Goal: Communication & Community: Answer question/provide support

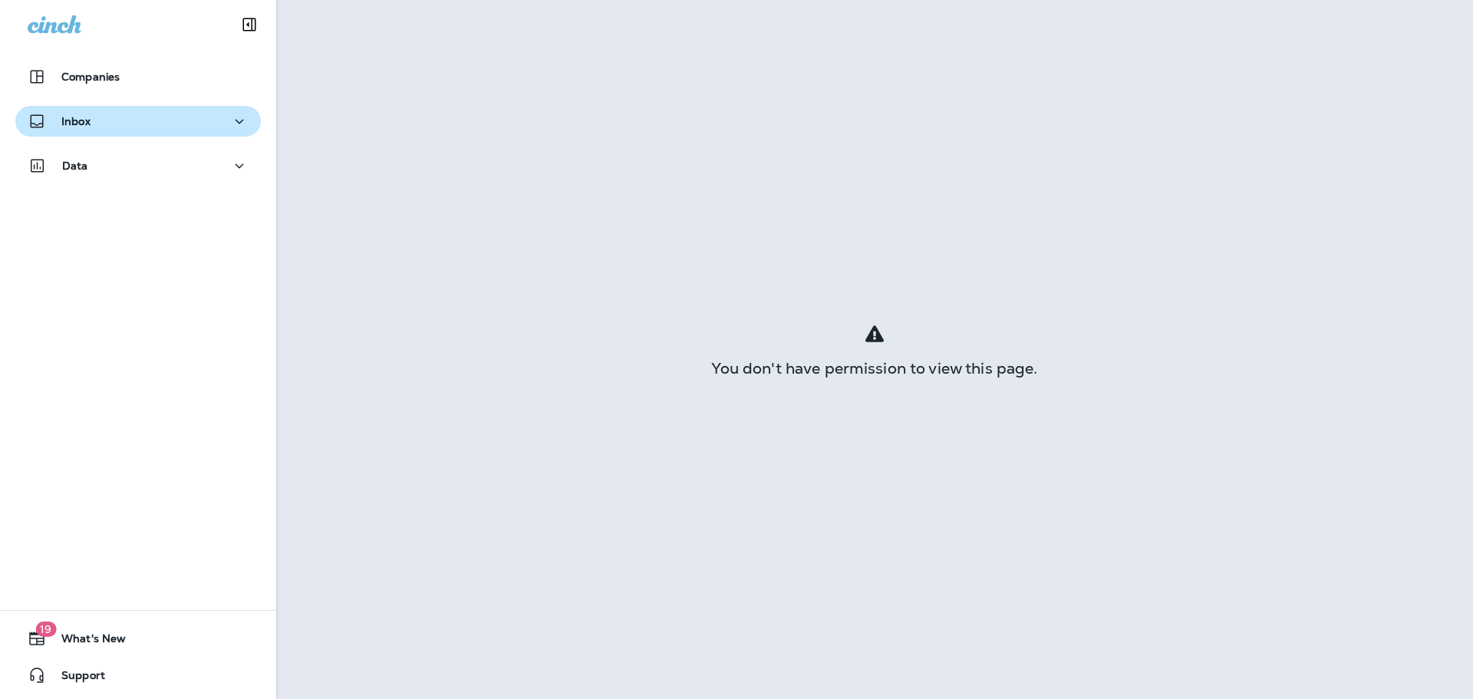
click at [137, 131] on button "Inbox" at bounding box center [138, 121] width 246 height 31
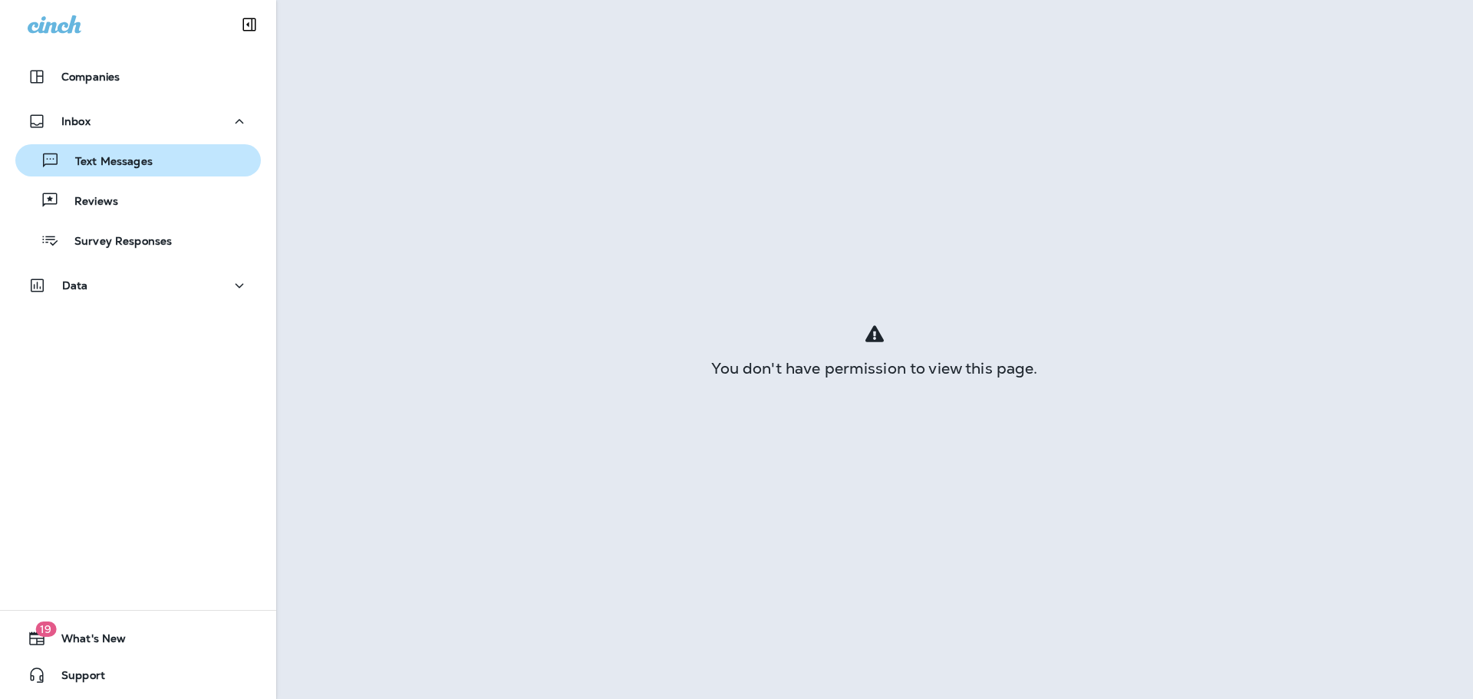
click at [115, 165] on p "Text Messages" at bounding box center [106, 162] width 93 height 15
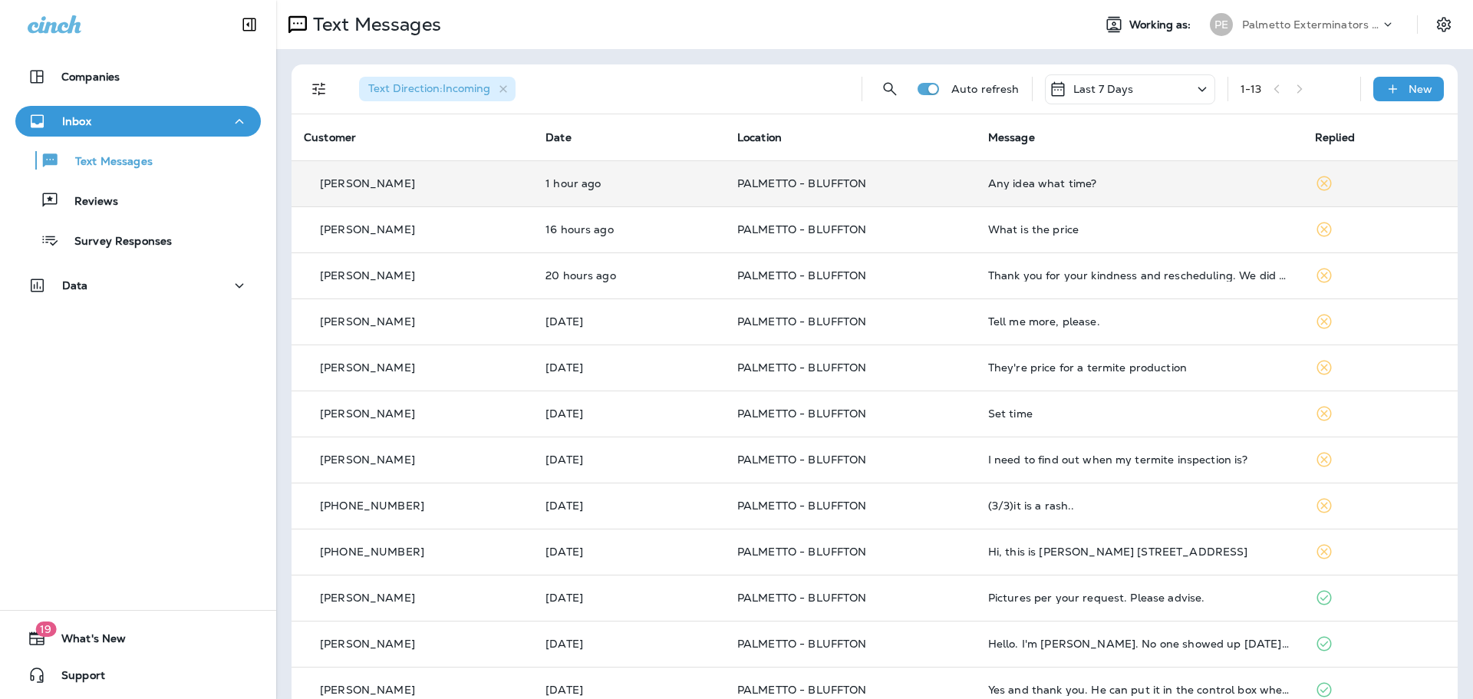
click at [427, 199] on td "[PERSON_NAME]" at bounding box center [413, 183] width 242 height 46
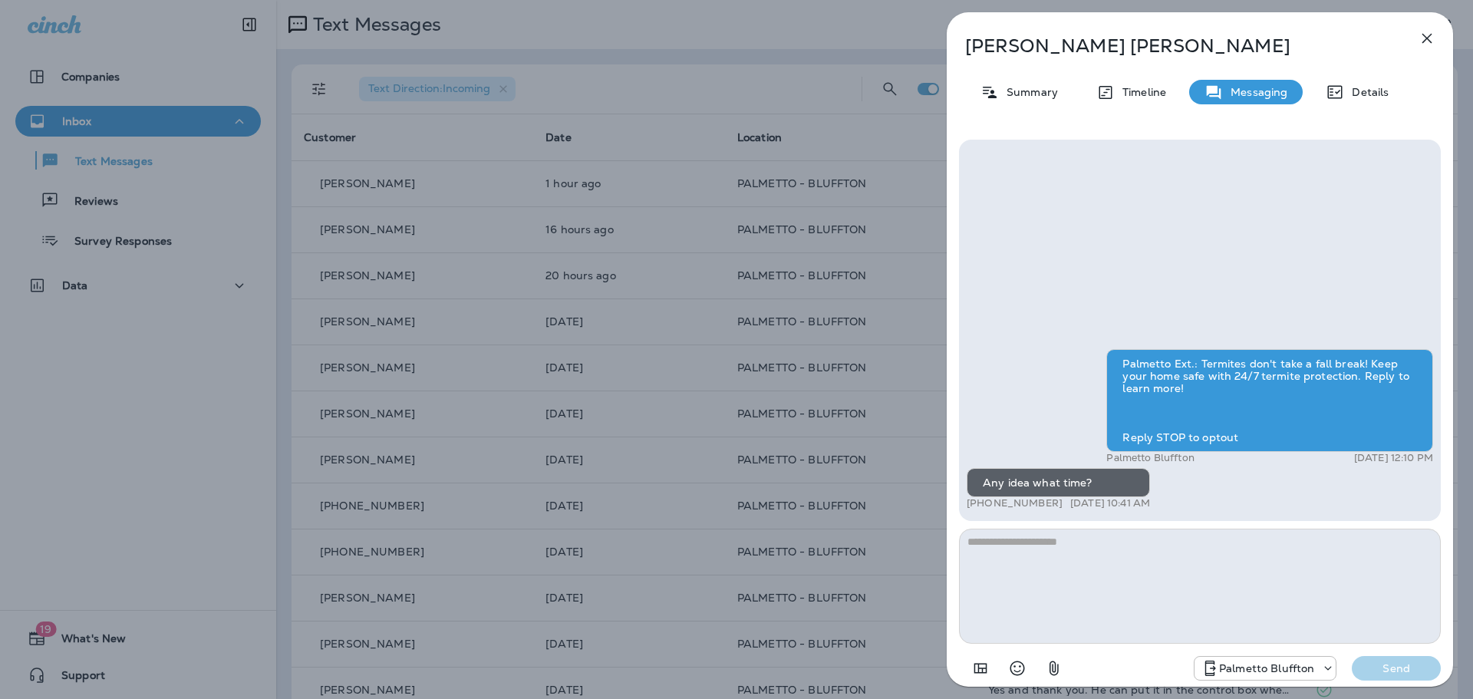
click at [770, 46] on div "[PERSON_NAME] Summary Timeline Messaging Details Palmetto Ext.: Termites don't …" at bounding box center [736, 349] width 1473 height 699
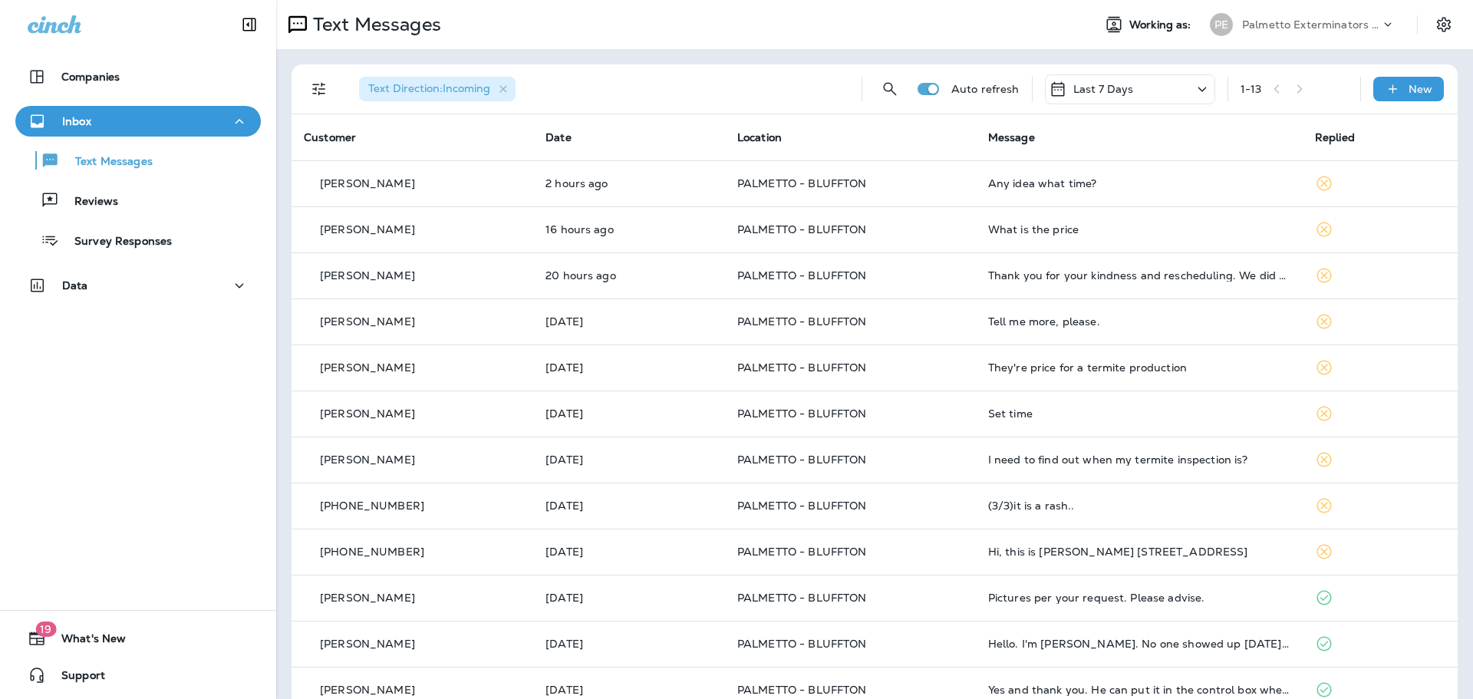
click at [310, 87] on icon "Filters" at bounding box center [319, 89] width 18 height 18
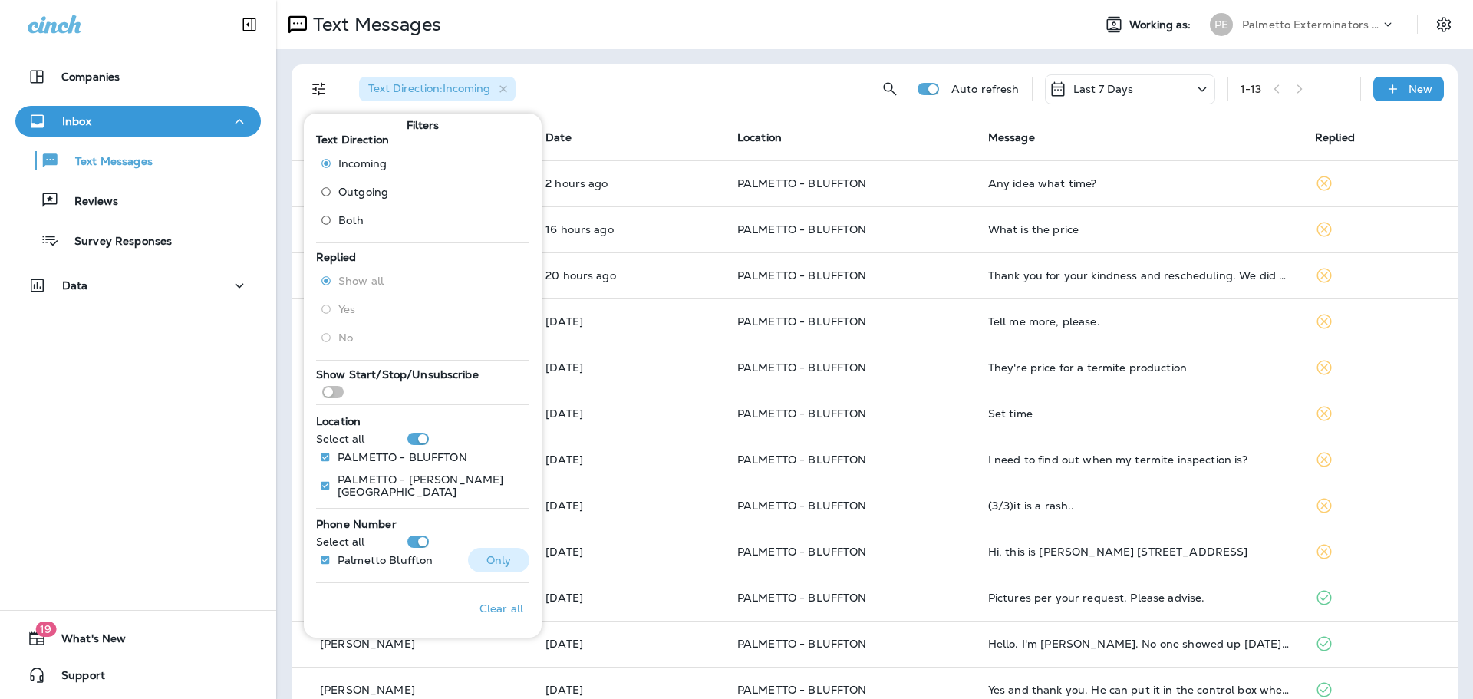
scroll to position [9, 0]
click at [633, 73] on div "Text Direction : Incoming" at bounding box center [598, 88] width 503 height 49
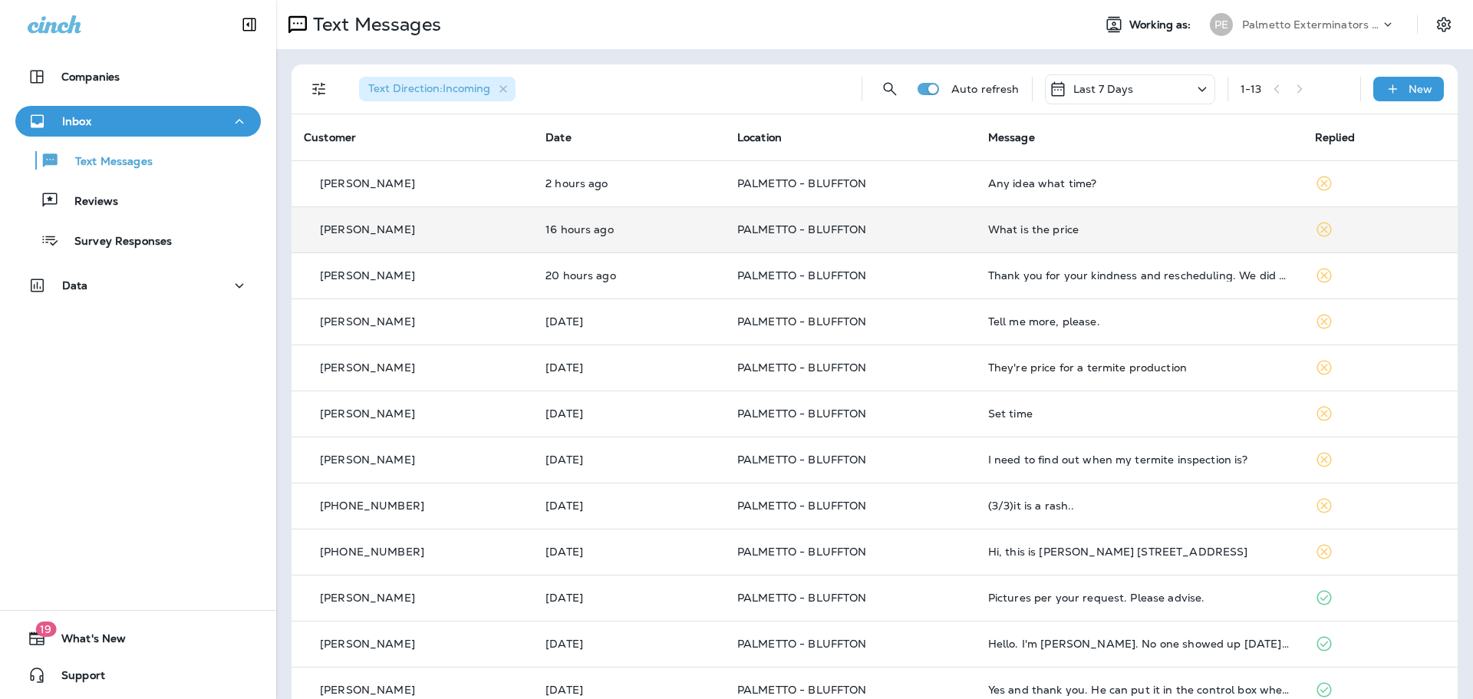
click at [612, 237] on td "16 hours ago" at bounding box center [629, 229] width 192 height 46
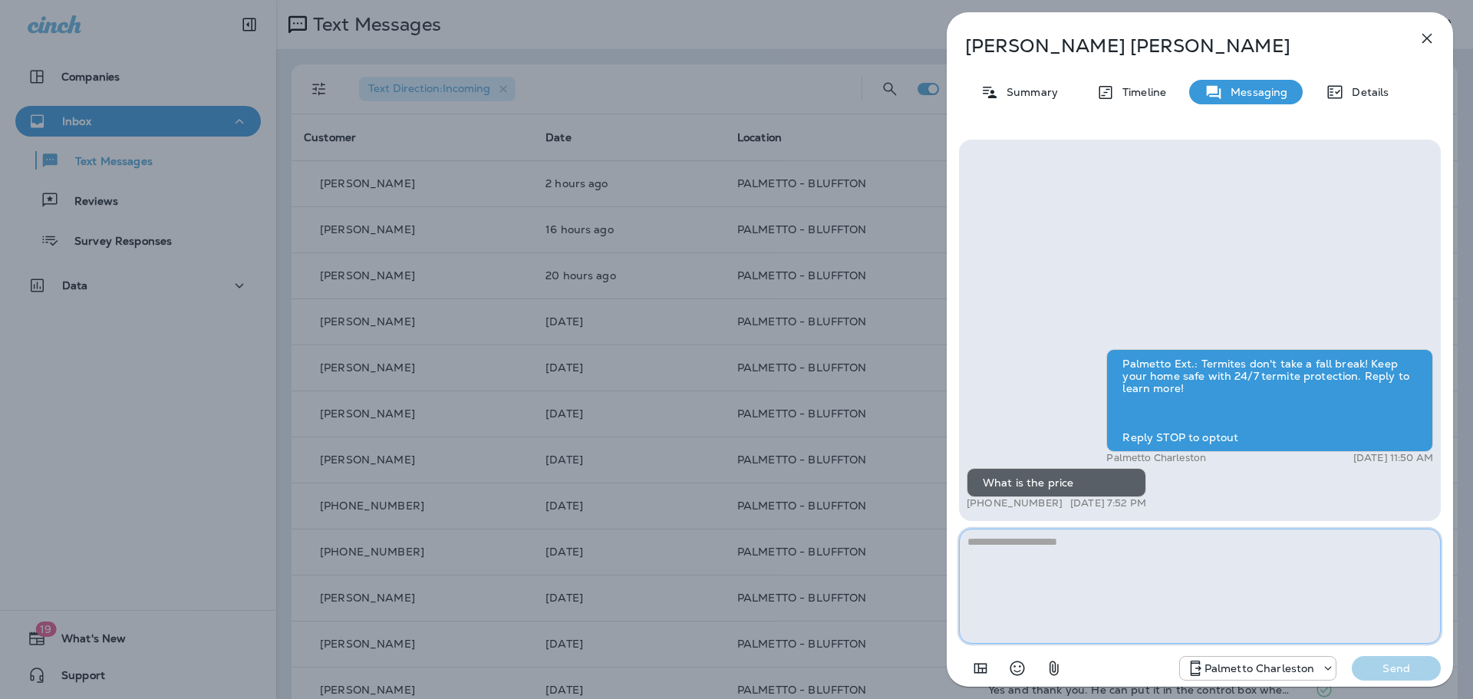
click at [1100, 559] on textarea at bounding box center [1200, 586] width 482 height 115
click at [1096, 572] on textarea at bounding box center [1200, 586] width 482 height 115
click at [1216, 668] on p "Palmetto Charleston" at bounding box center [1260, 668] width 111 height 12
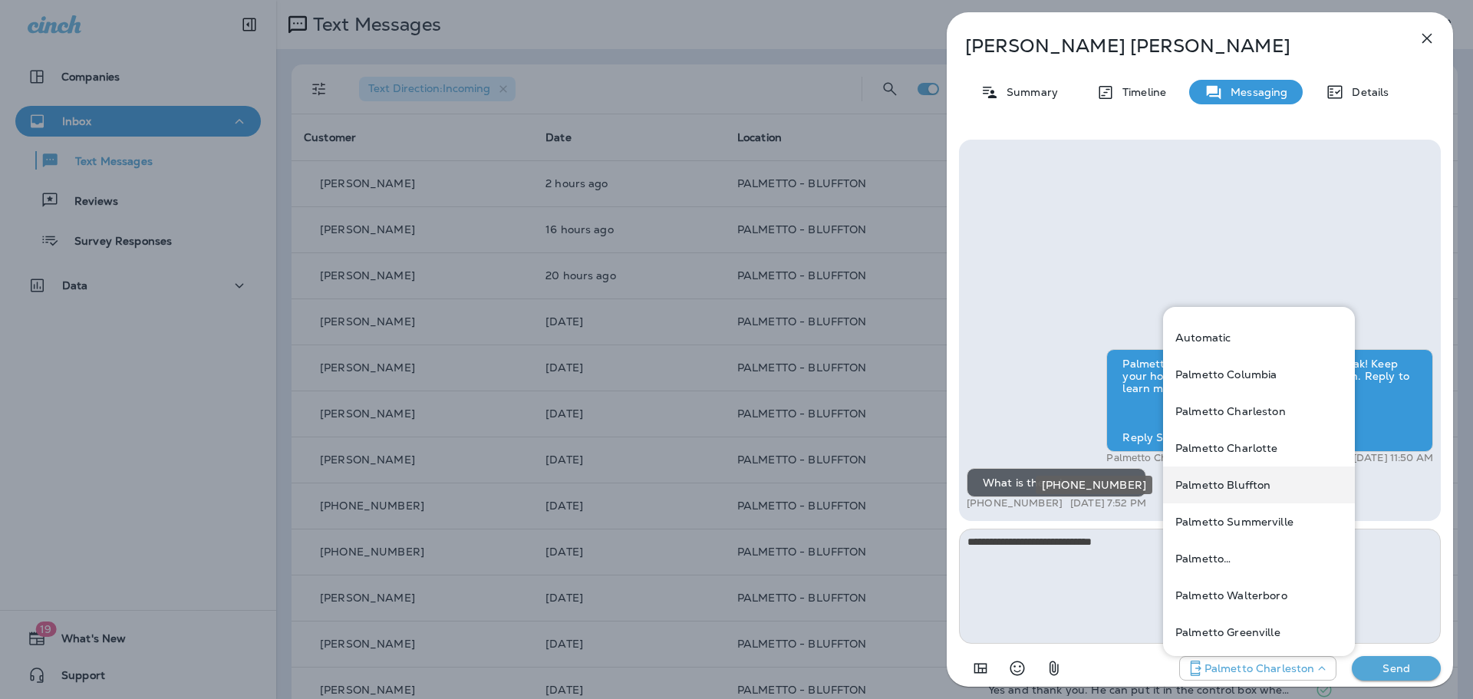
click at [1278, 478] on div "Palmetto Bluffton" at bounding box center [1259, 485] width 192 height 37
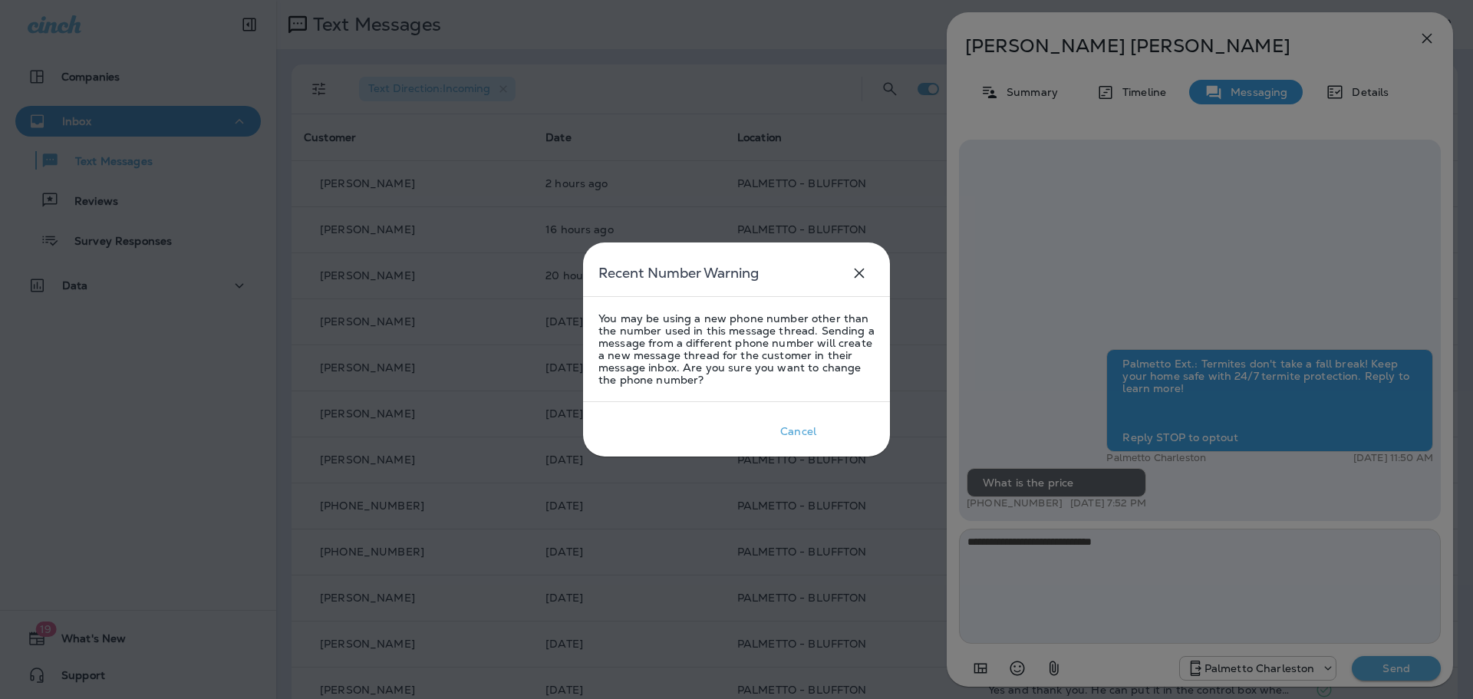
click at [851, 437] on div "Okay" at bounding box center [850, 431] width 27 height 12
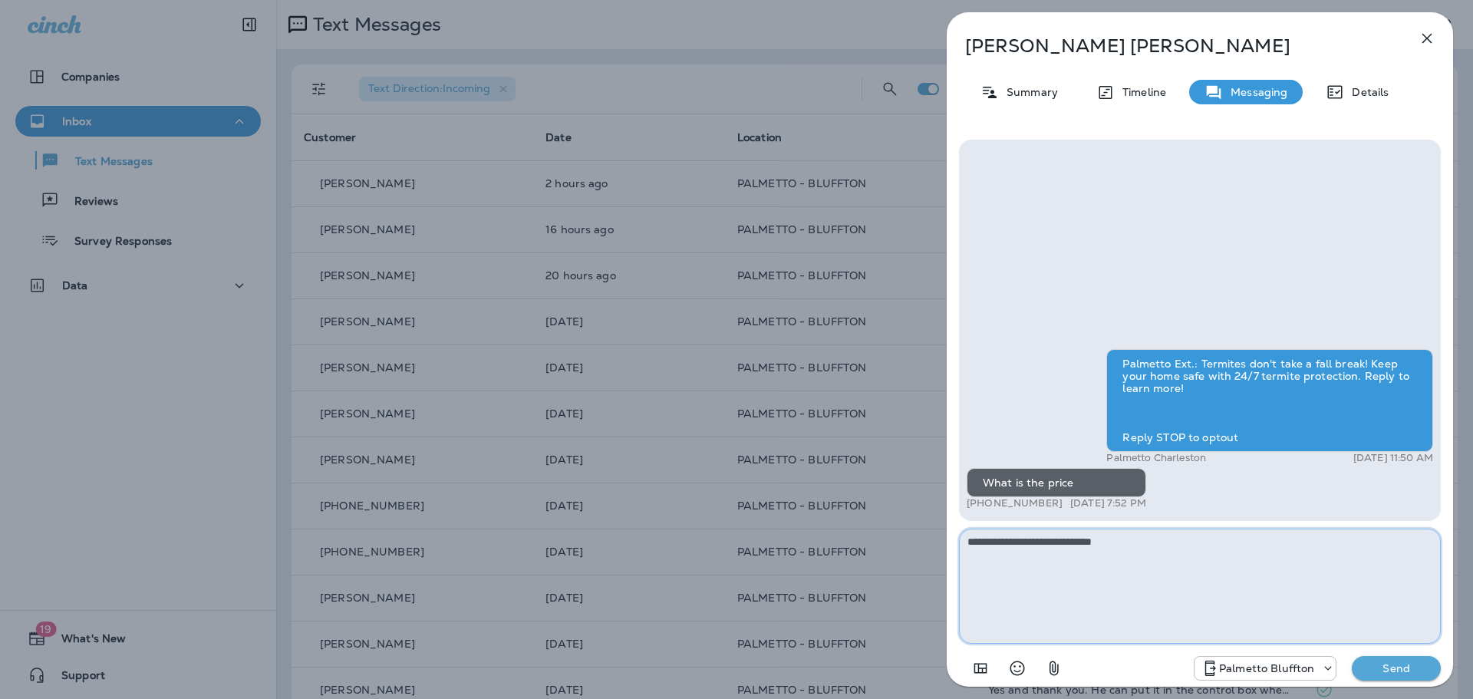
click at [1187, 559] on textarea "**********" at bounding box center [1200, 586] width 482 height 115
type textarea "**********"
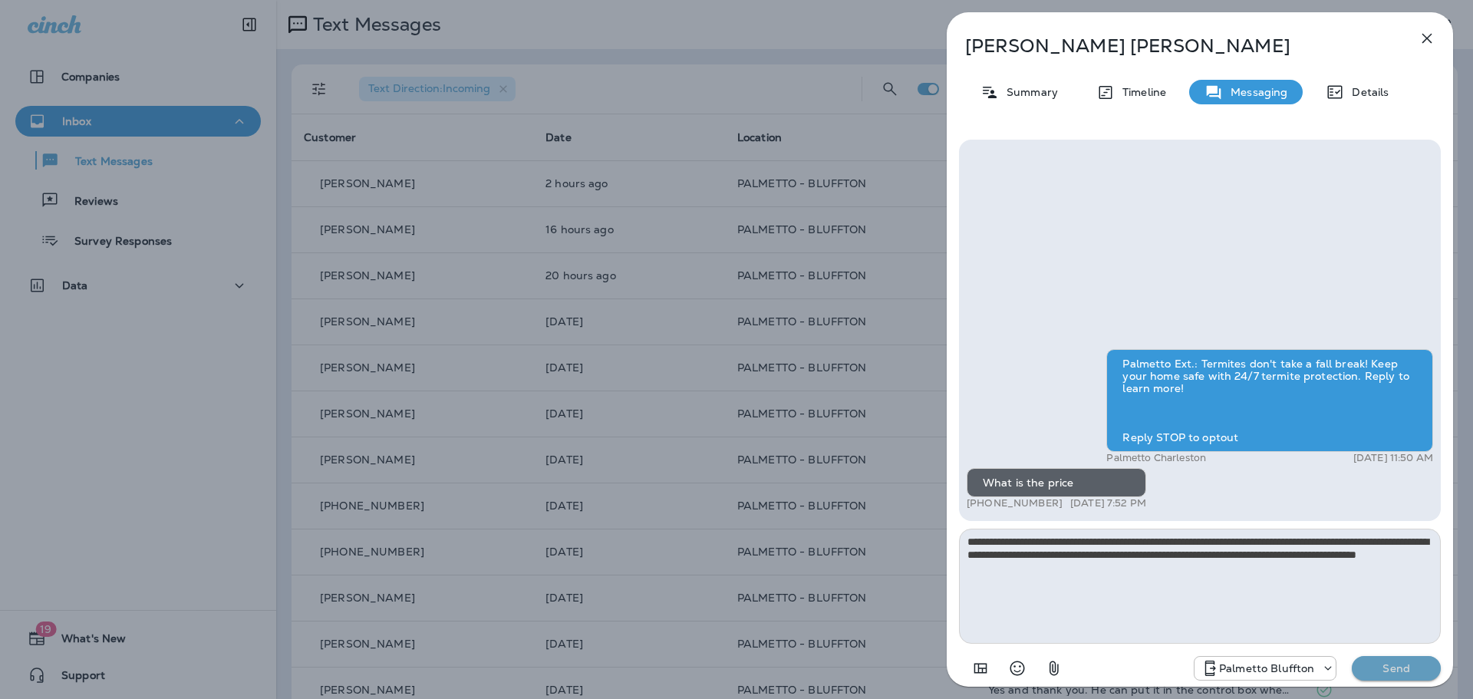
click at [1402, 673] on p "Send" at bounding box center [1396, 668] width 64 height 14
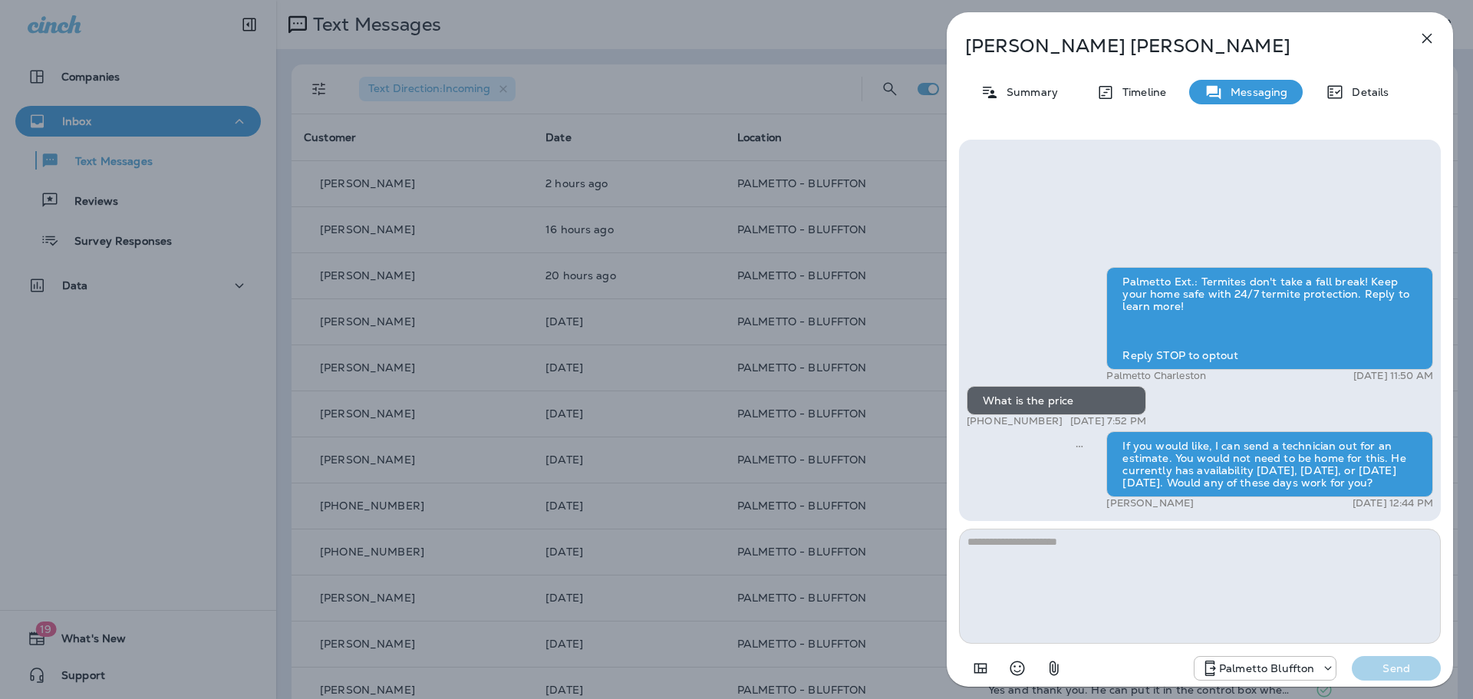
click at [678, 87] on div "[PERSON_NAME] Summary Timeline Messaging Details Palmetto Ext.: Termites don't …" at bounding box center [736, 349] width 1473 height 699
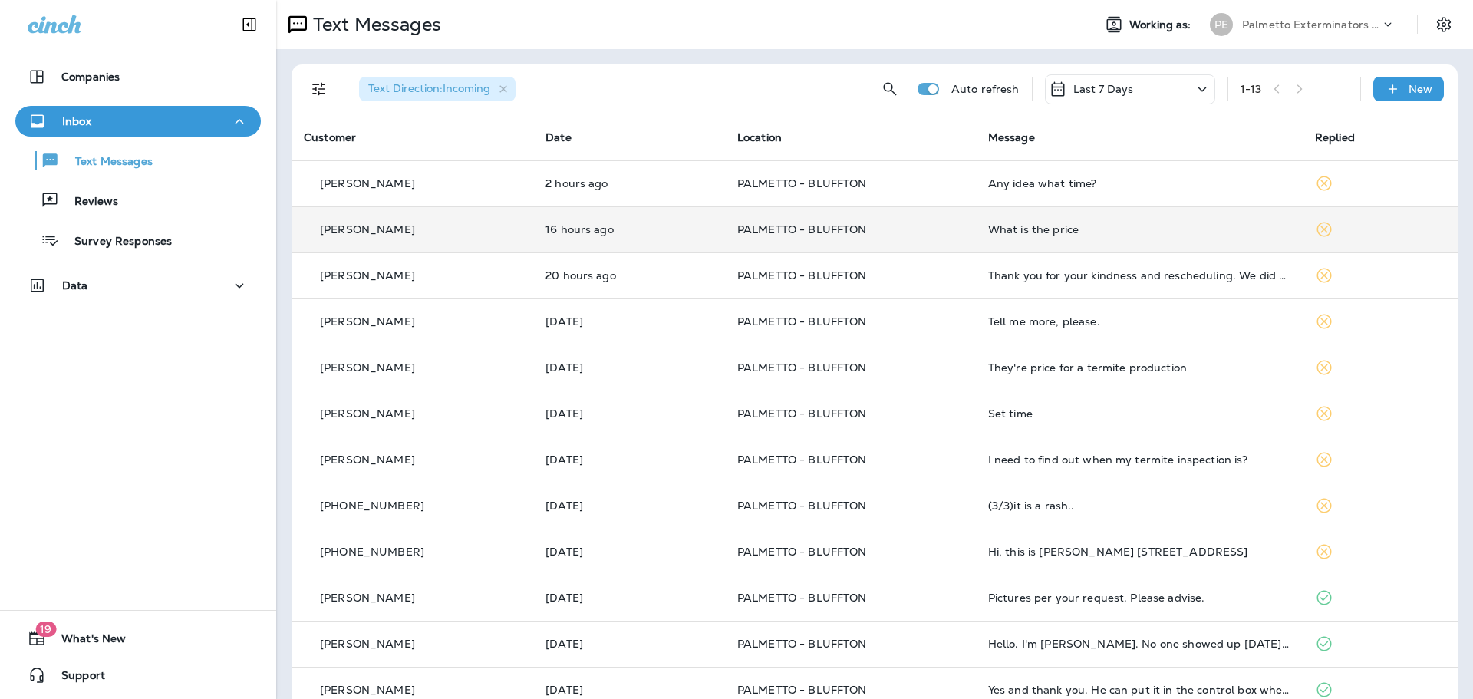
click at [1041, 231] on div "What is the price" at bounding box center [1139, 229] width 302 height 12
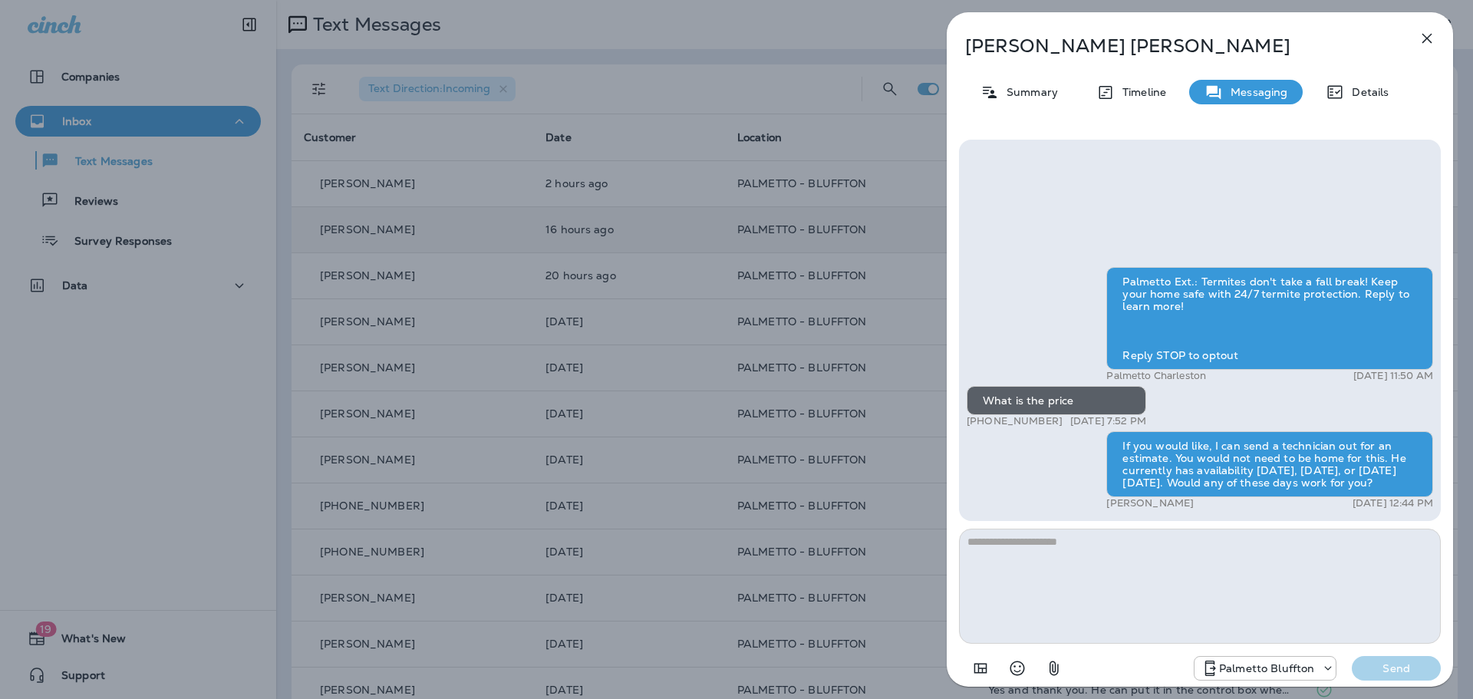
click at [751, 71] on div "[PERSON_NAME] Summary Timeline Messaging Details Palmetto Ext.: Termites don't …" at bounding box center [736, 349] width 1473 height 699
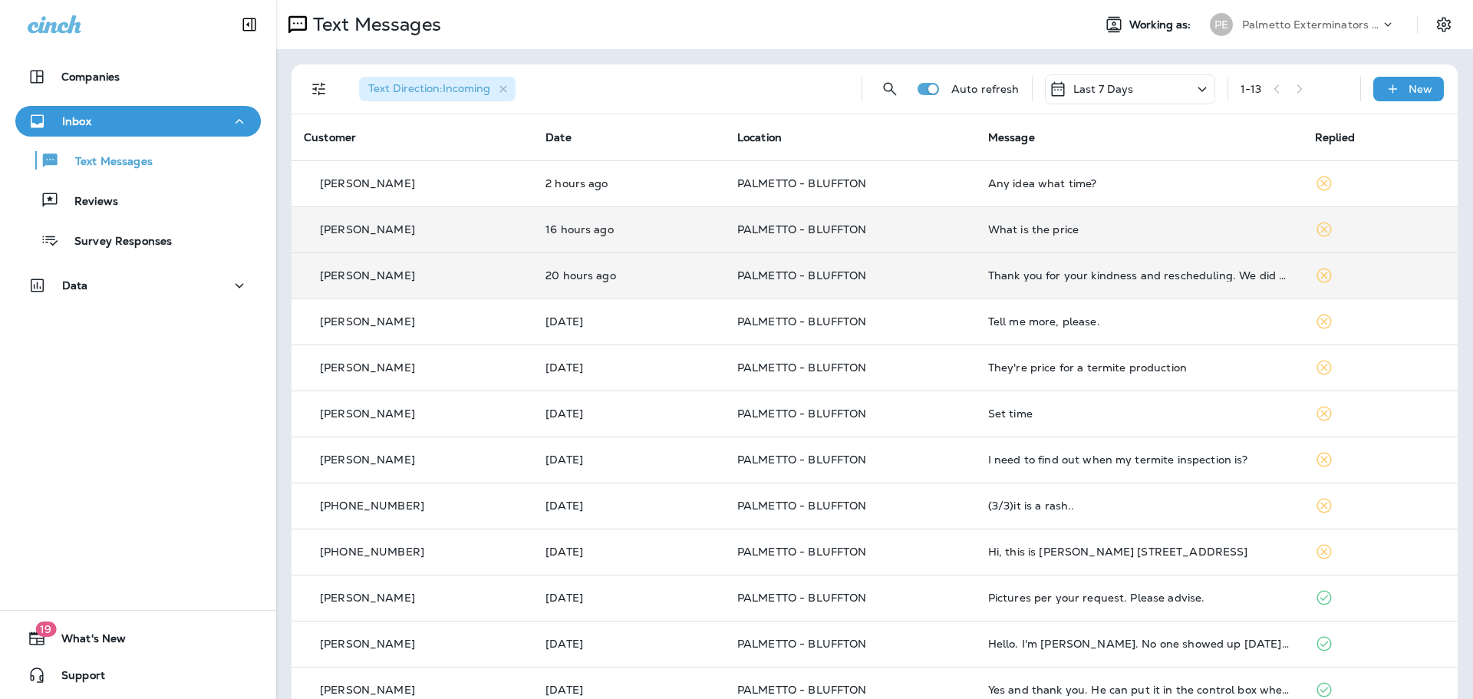
click at [913, 288] on td "PALMETTO - BLUFFTON" at bounding box center [850, 275] width 251 height 46
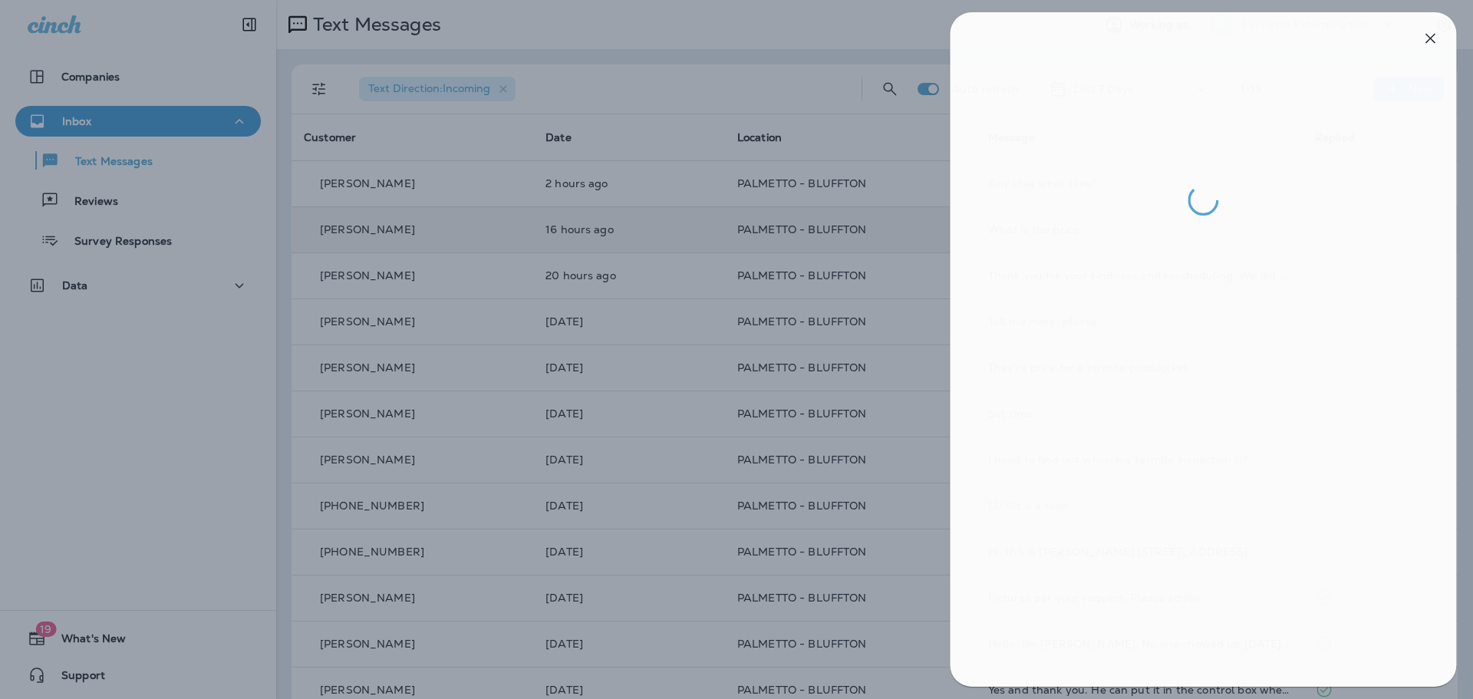
click at [821, 37] on div at bounding box center [739, 349] width 1473 height 699
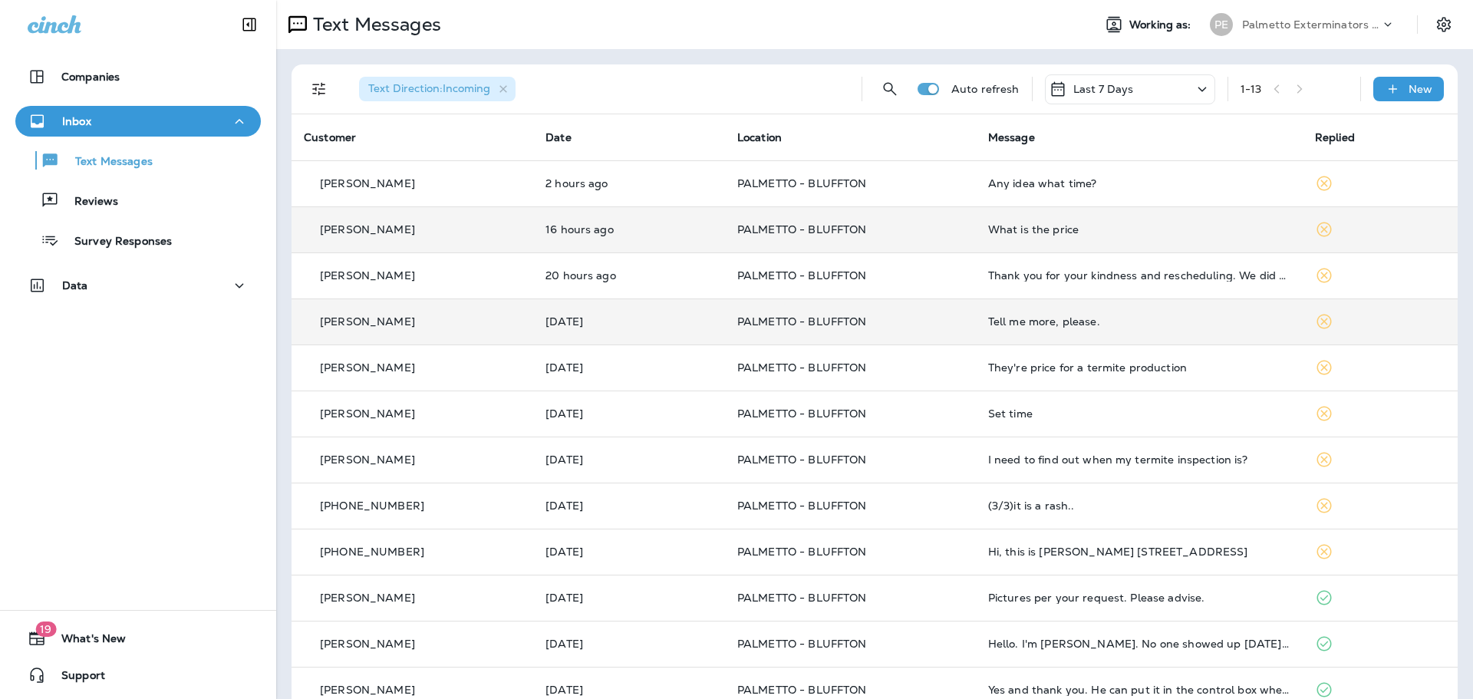
click at [903, 305] on td "PALMETTO - BLUFFTON" at bounding box center [850, 322] width 251 height 46
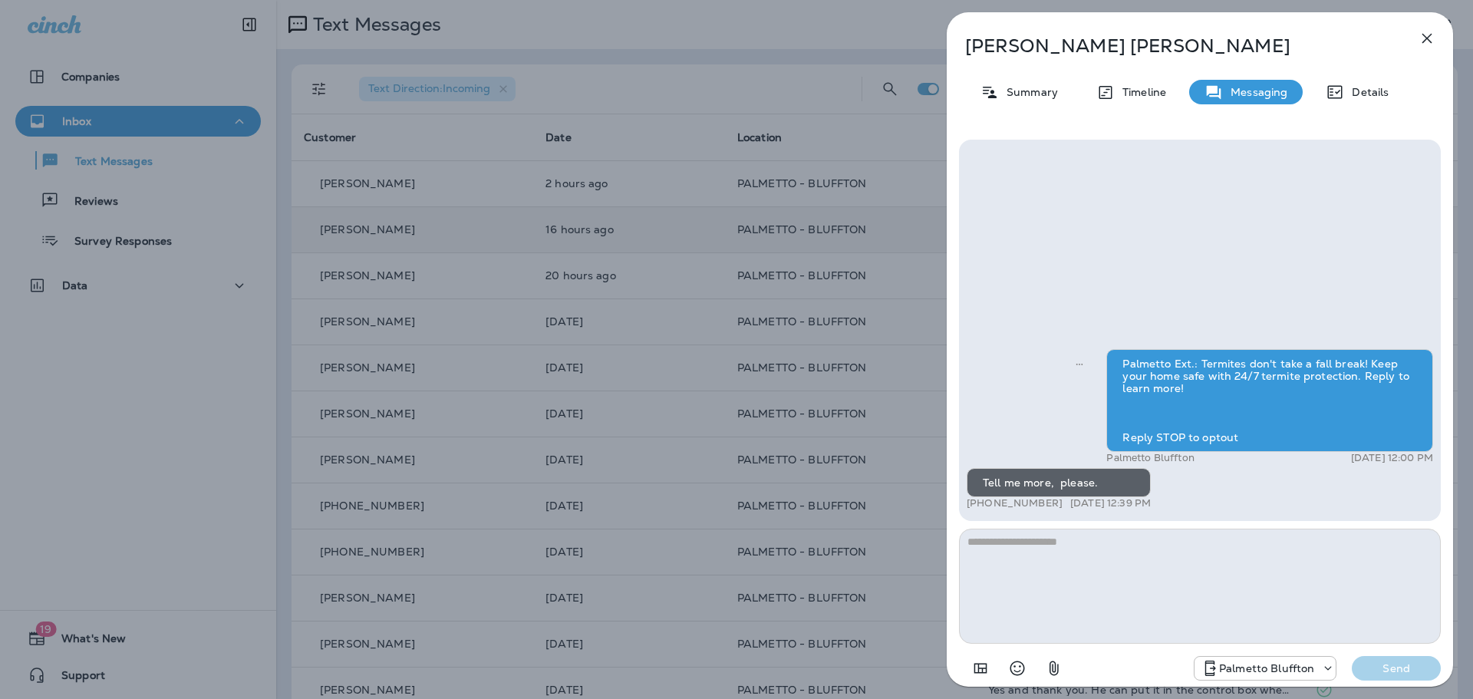
click at [780, 80] on div "[PERSON_NAME] Summary Timeline Messaging Details Palmetto Ext.: Termites don't …" at bounding box center [736, 349] width 1473 height 699
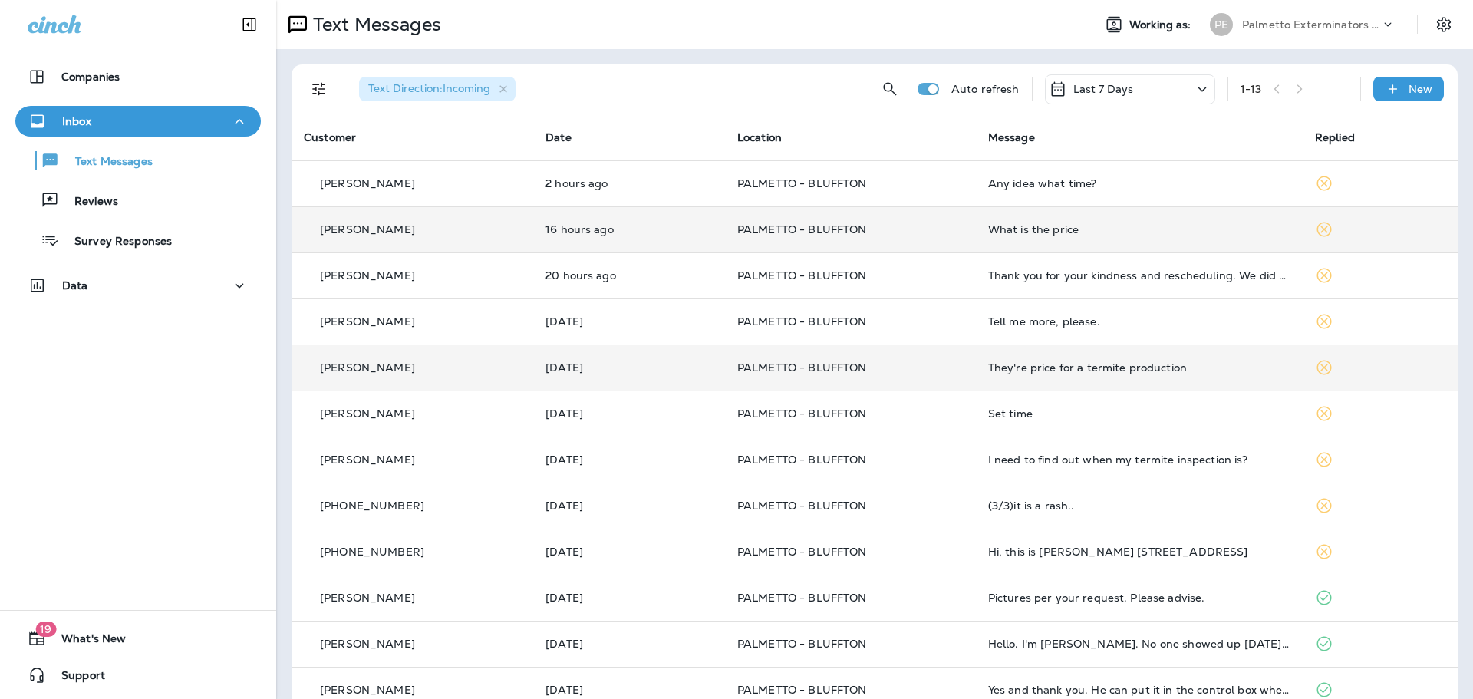
click at [873, 364] on p "PALMETTO - BLUFFTON" at bounding box center [850, 367] width 226 height 12
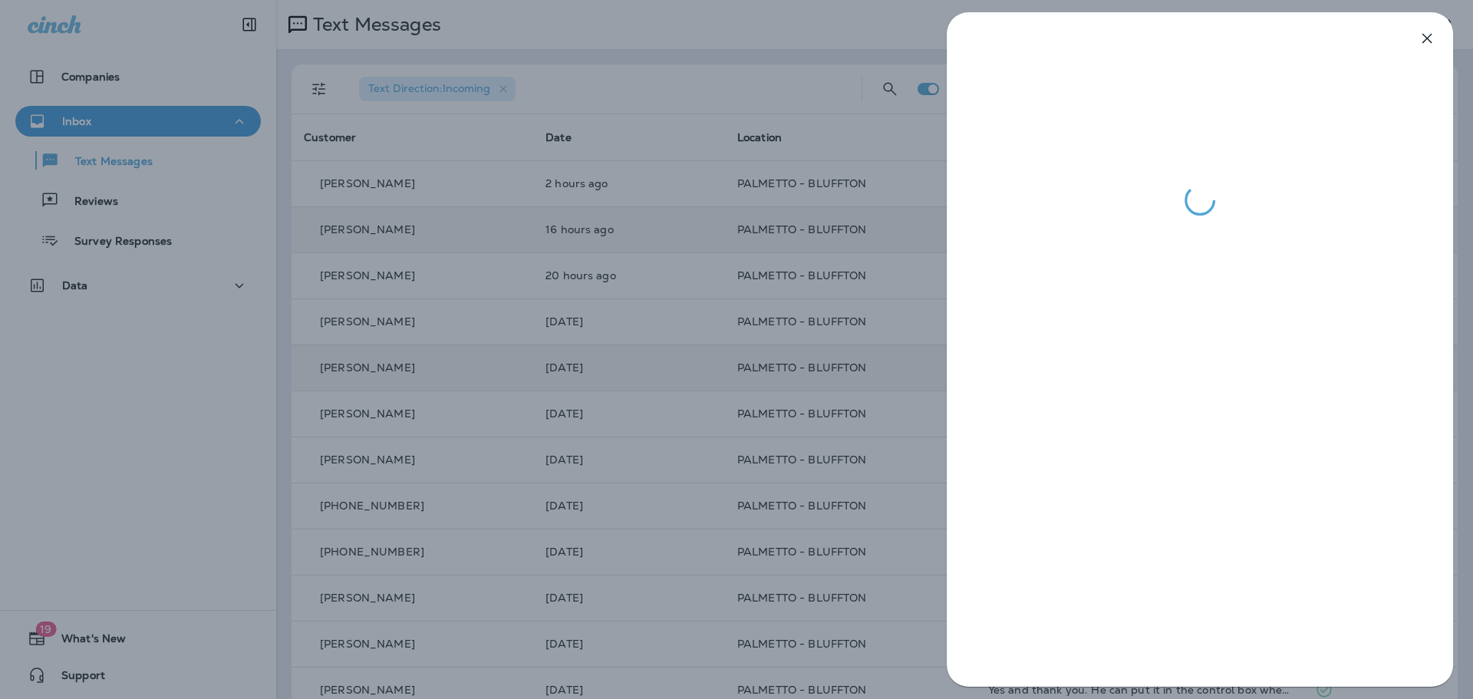
click at [798, 58] on div at bounding box center [736, 349] width 1473 height 699
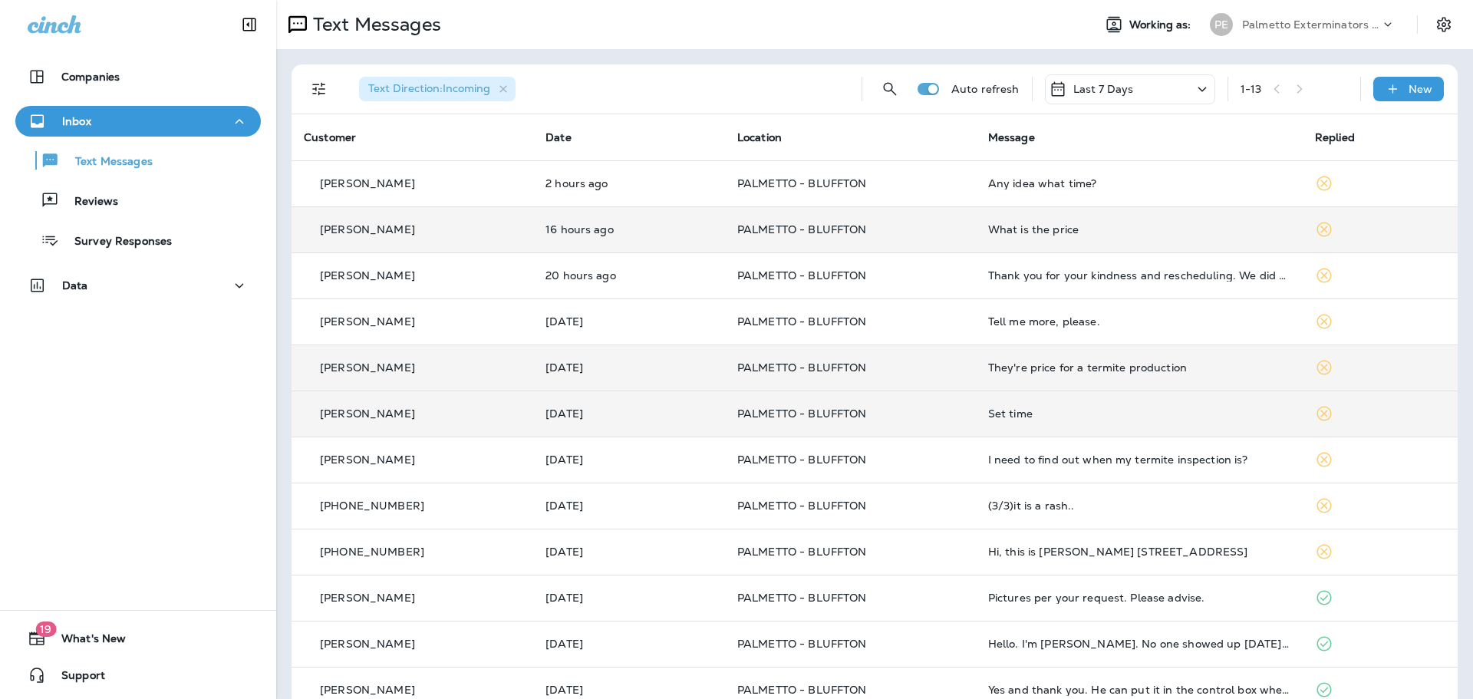
click at [867, 403] on td "PALMETTO - BLUFFTON" at bounding box center [850, 414] width 251 height 46
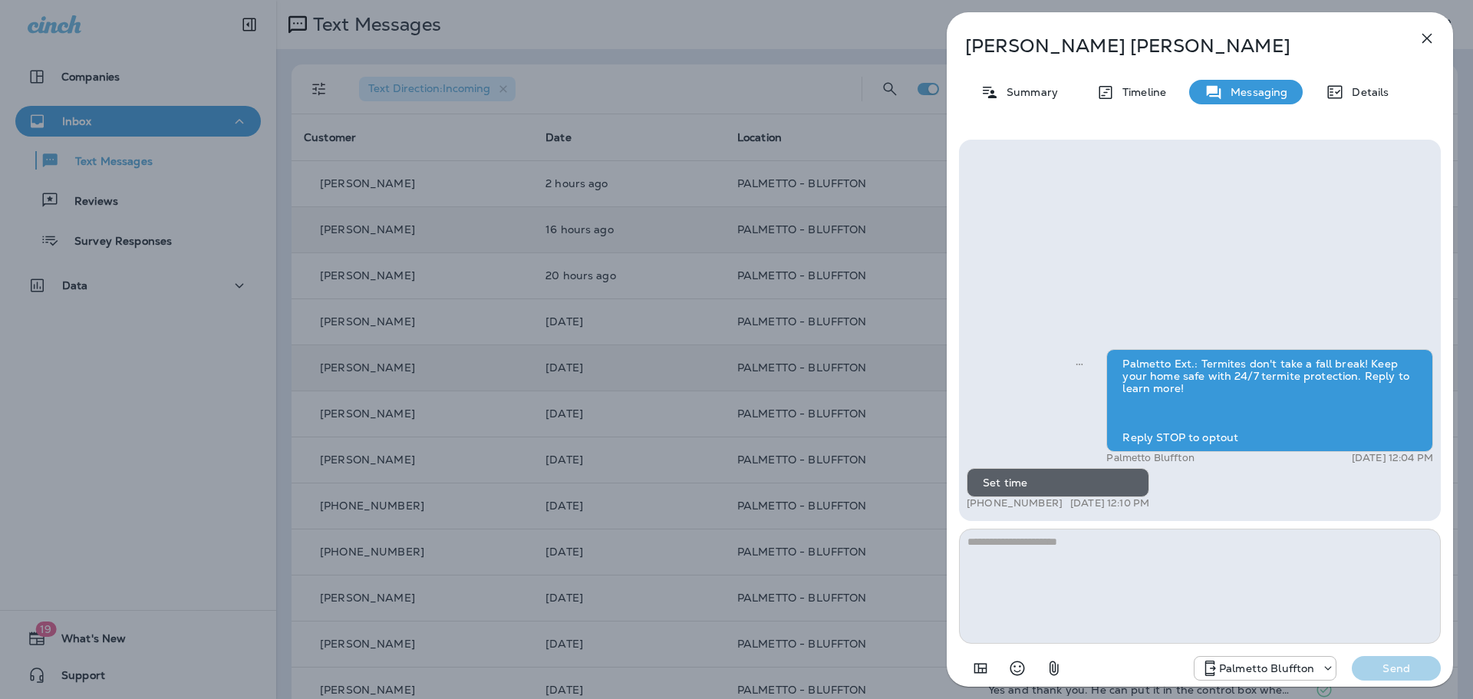
click at [849, 41] on div "[PERSON_NAME] Summary Timeline Messaging Details Palmetto Ext.: Termites don't …" at bounding box center [736, 349] width 1473 height 699
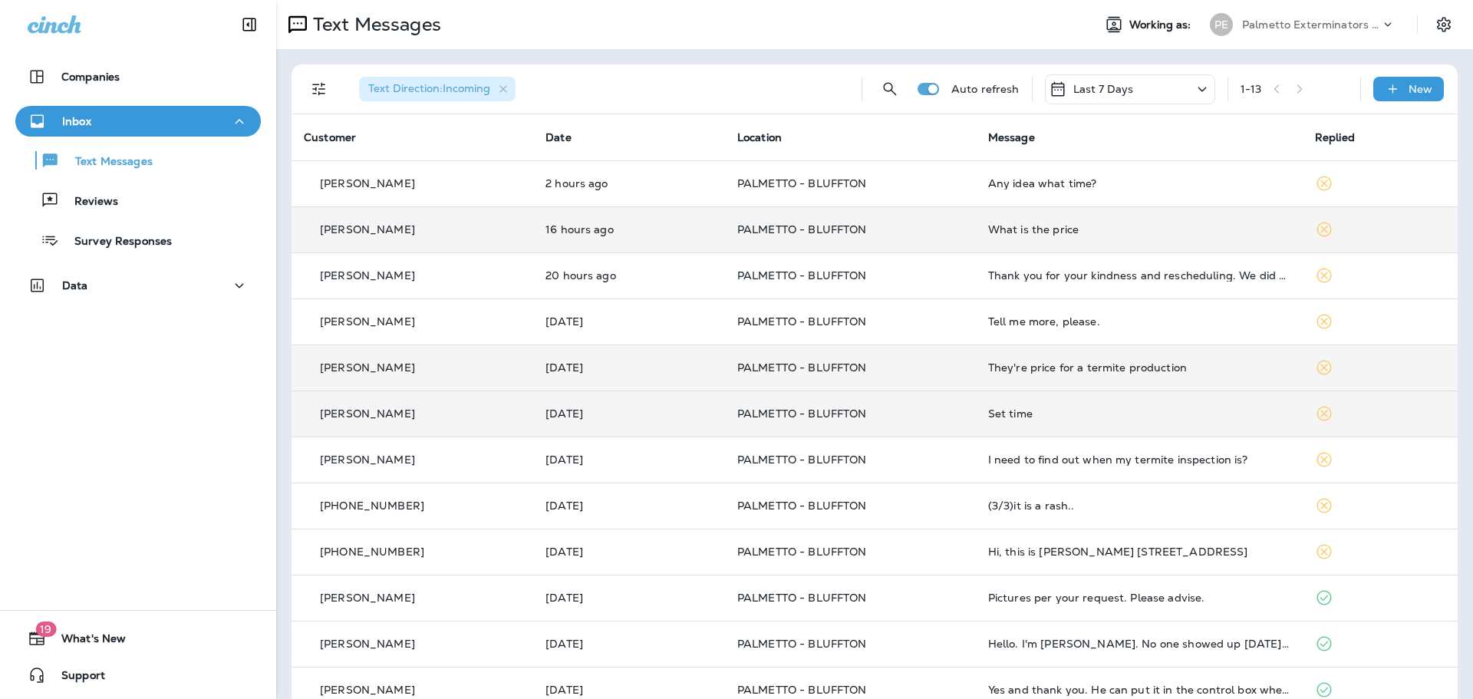
click at [902, 412] on p "PALMETTO - BLUFFTON" at bounding box center [850, 413] width 226 height 12
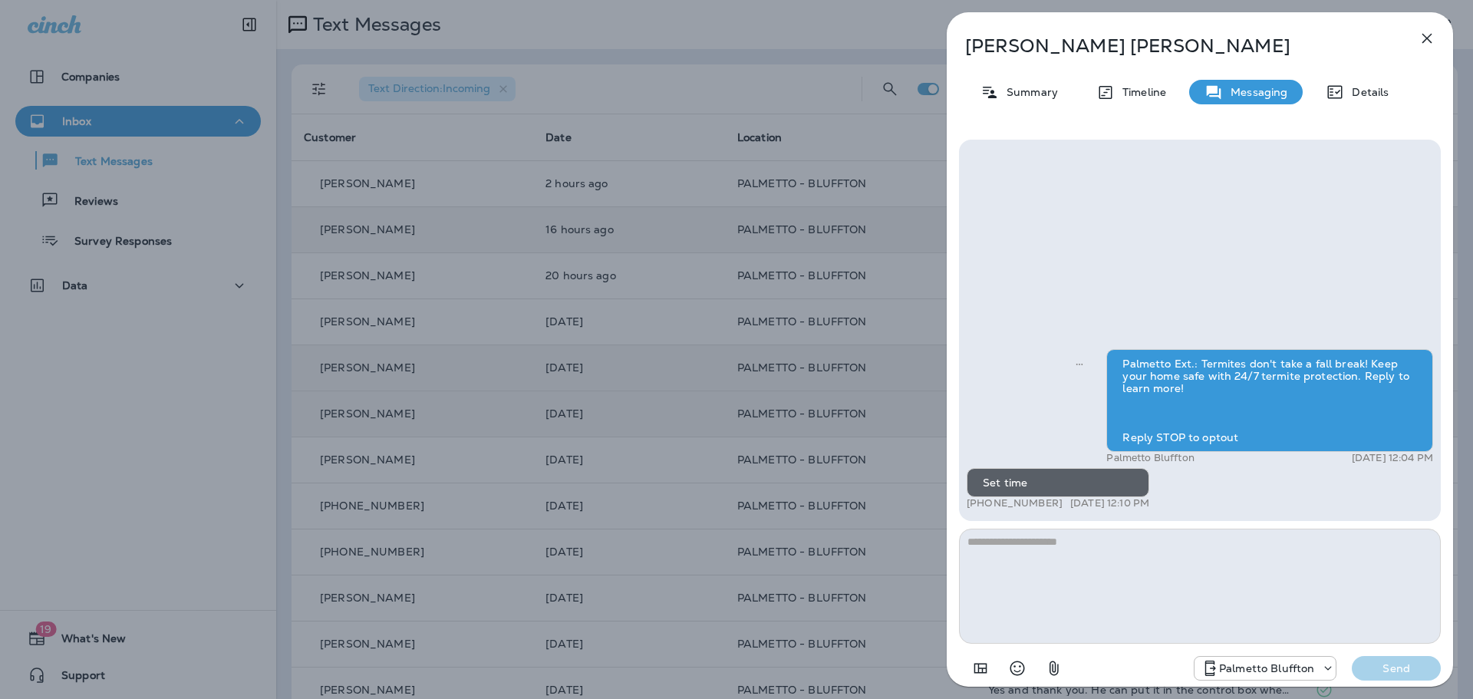
click at [834, 419] on div "[PERSON_NAME] Summary Timeline Messaging Details Palmetto Ext.: Termites don't …" at bounding box center [736, 349] width 1473 height 699
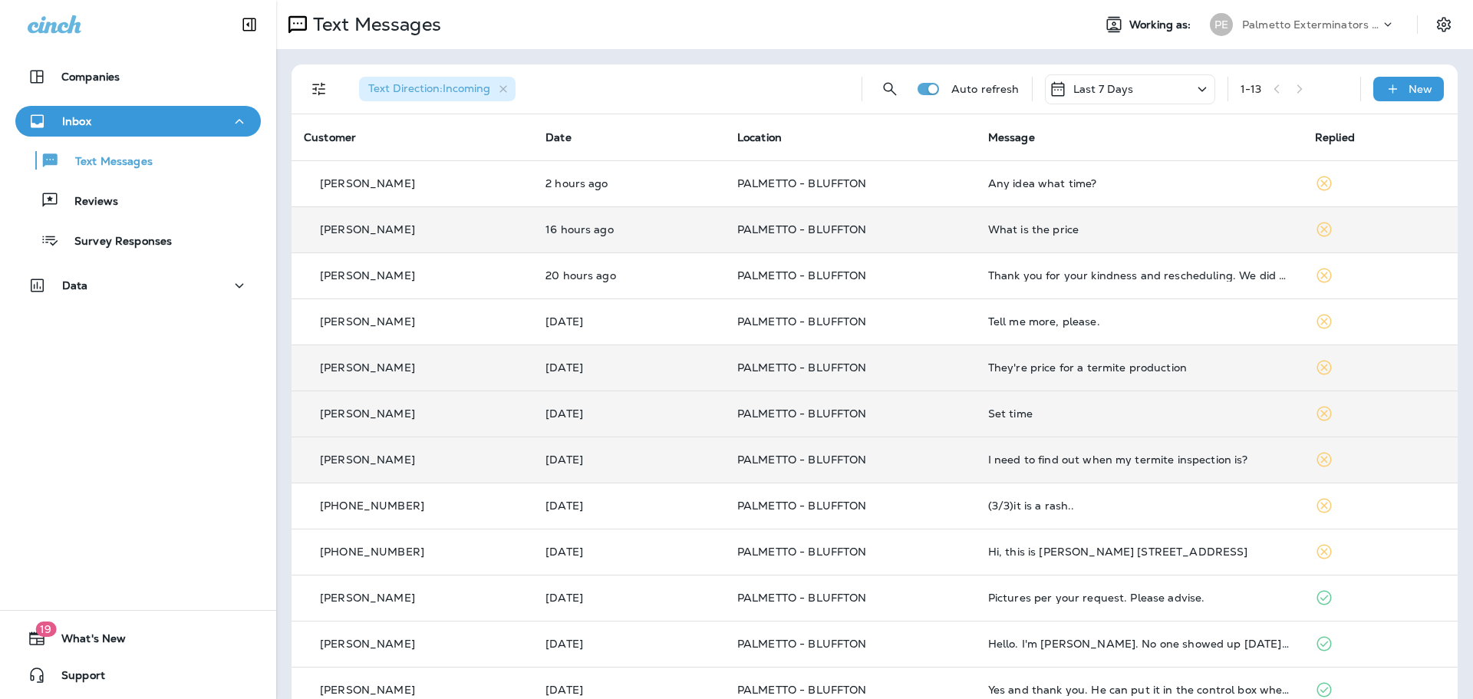
click at [925, 470] on td "PALMETTO - BLUFFTON" at bounding box center [850, 460] width 251 height 46
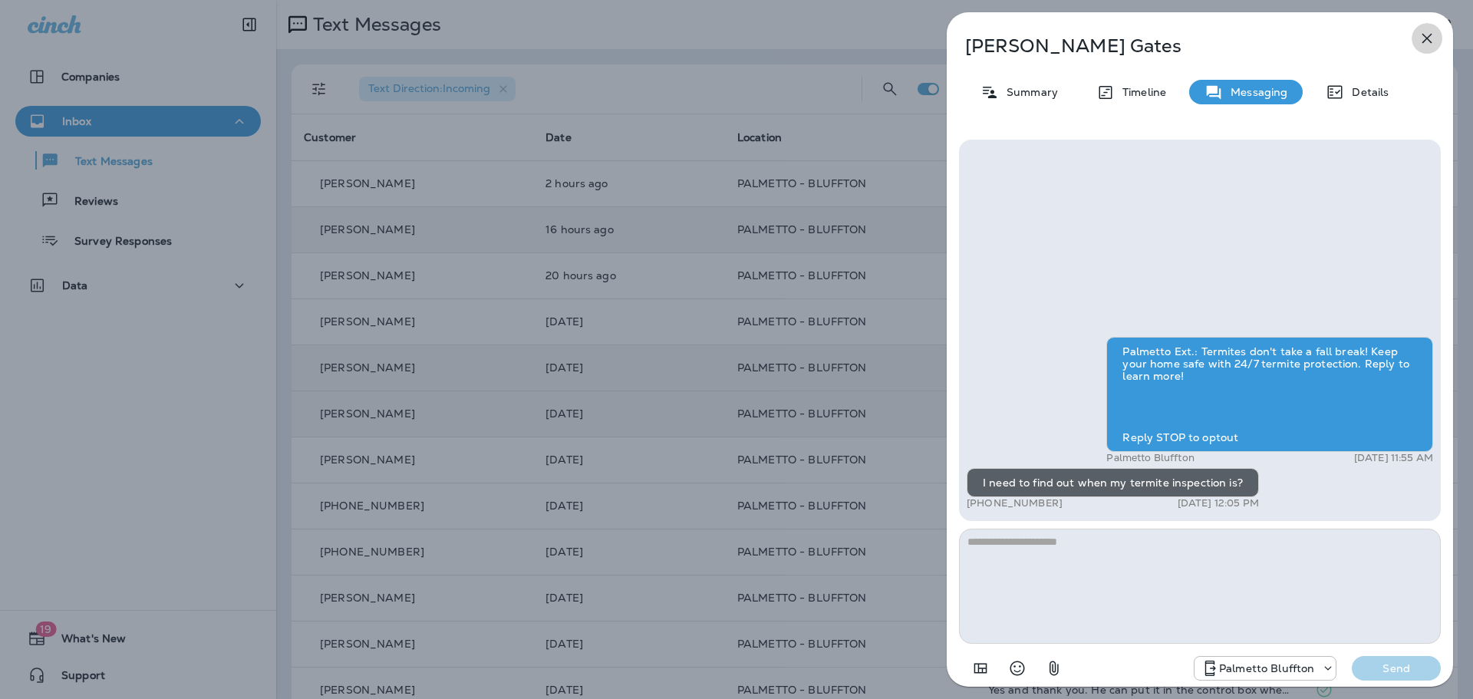
click at [1424, 37] on icon "button" at bounding box center [1427, 38] width 18 height 18
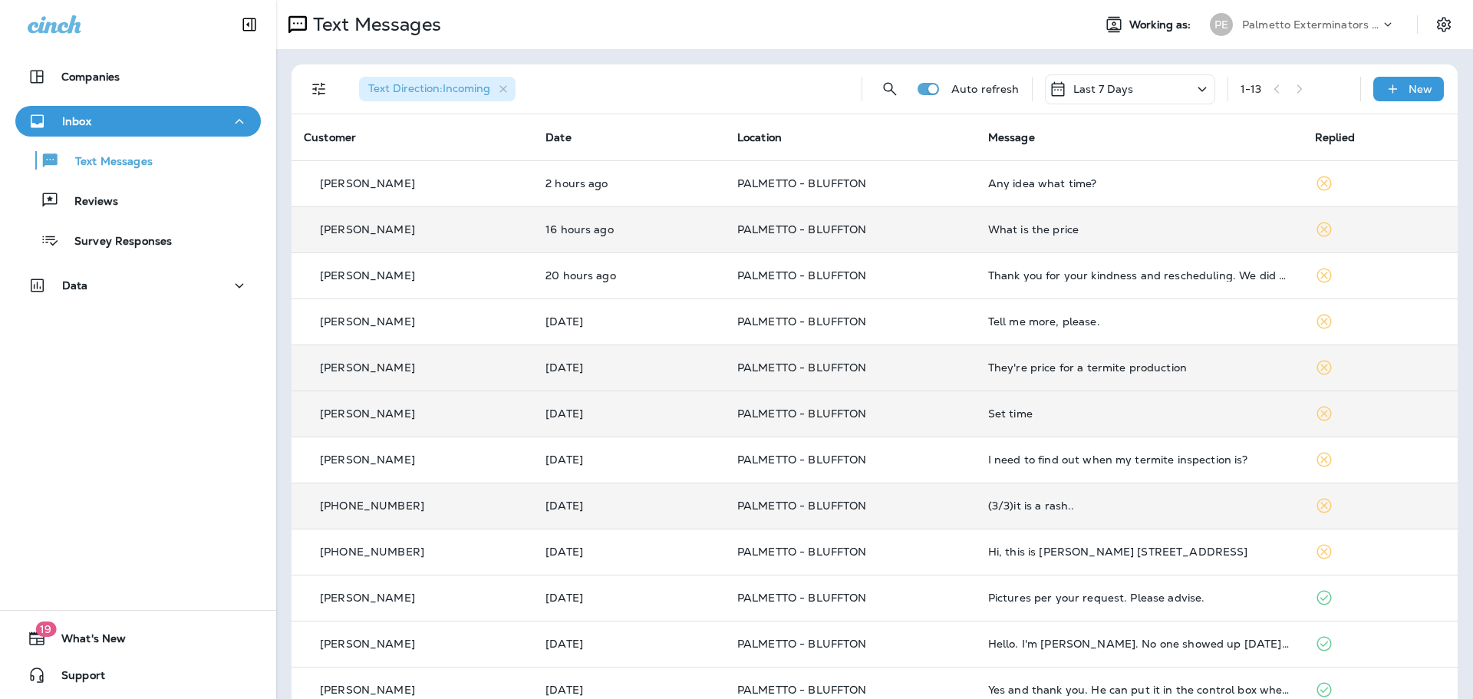
click at [976, 512] on td "(3/3)it is a rash.." at bounding box center [1139, 506] width 327 height 46
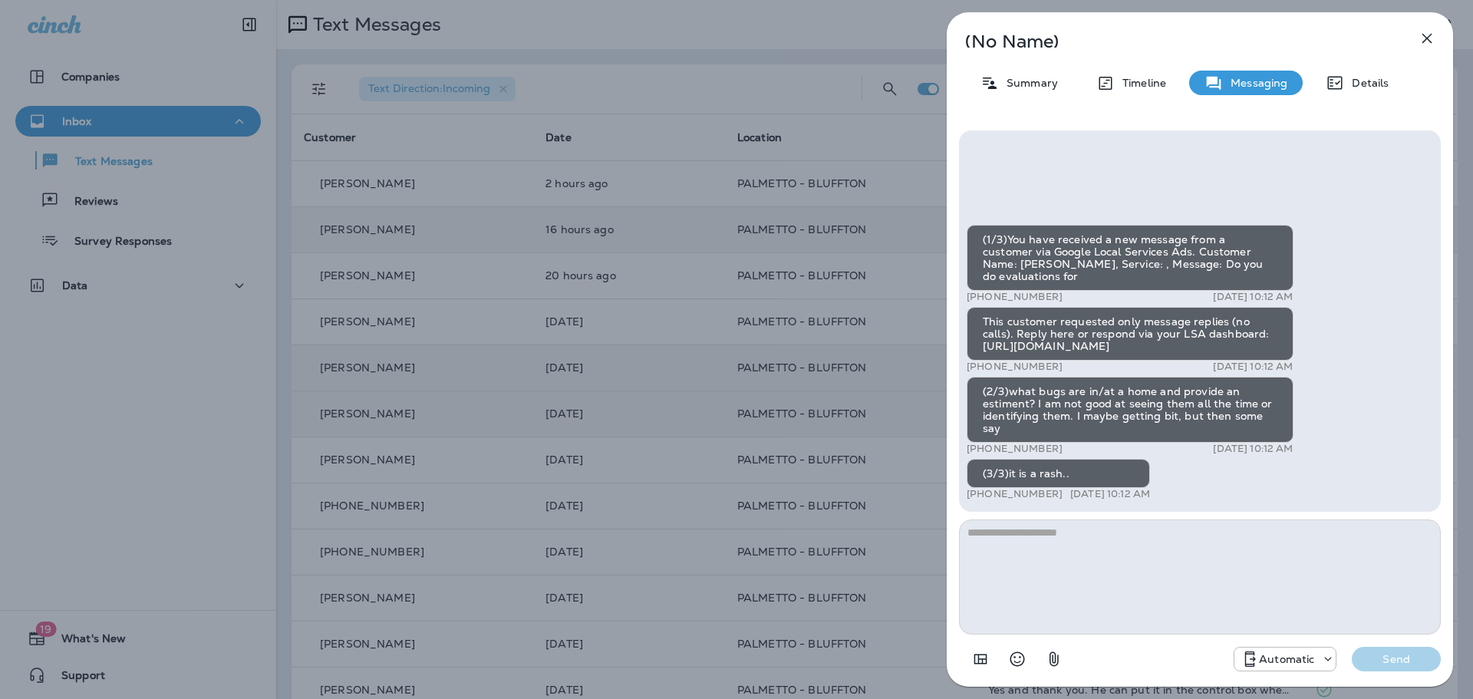
click at [1138, 536] on textarea at bounding box center [1200, 577] width 482 height 115
click at [1239, 523] on textarea "**********" at bounding box center [1200, 577] width 482 height 115
type textarea "**********"
click at [1378, 660] on p "Send" at bounding box center [1396, 659] width 64 height 14
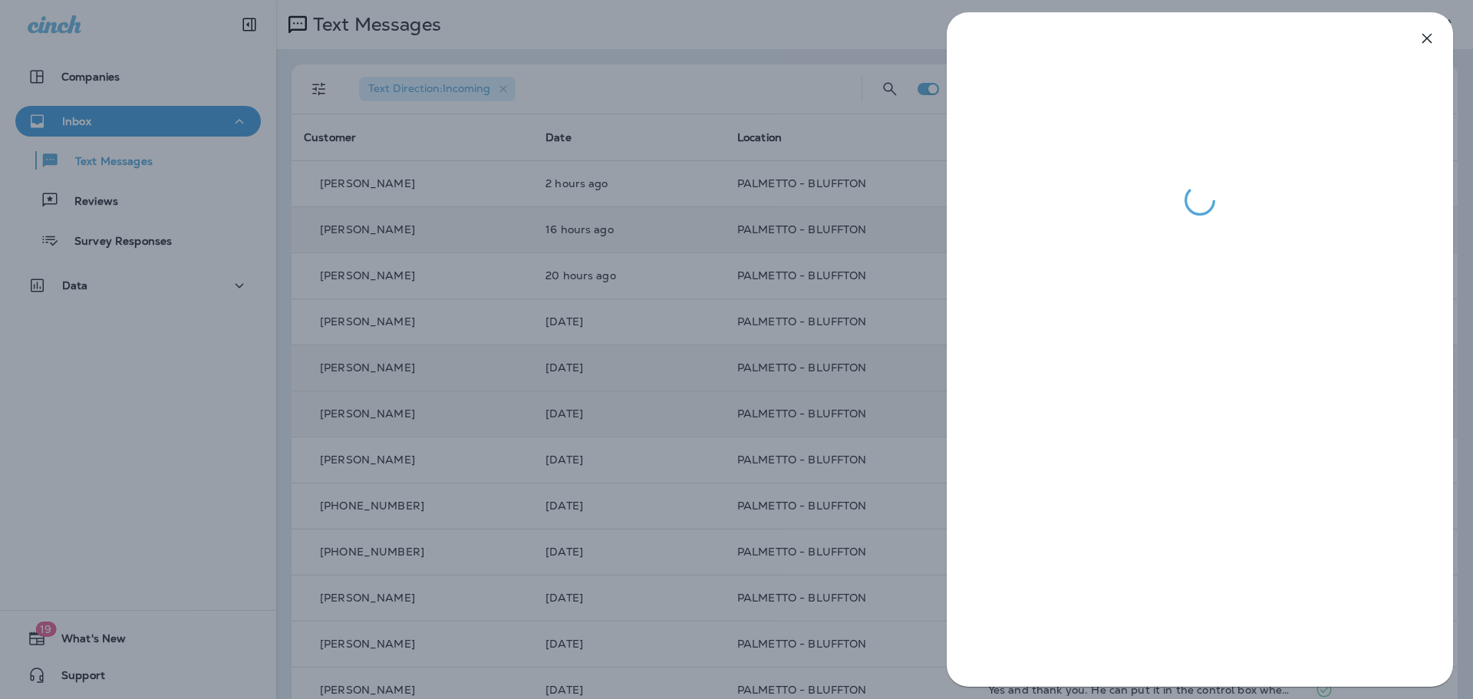
click at [750, 60] on div at bounding box center [736, 349] width 1473 height 699
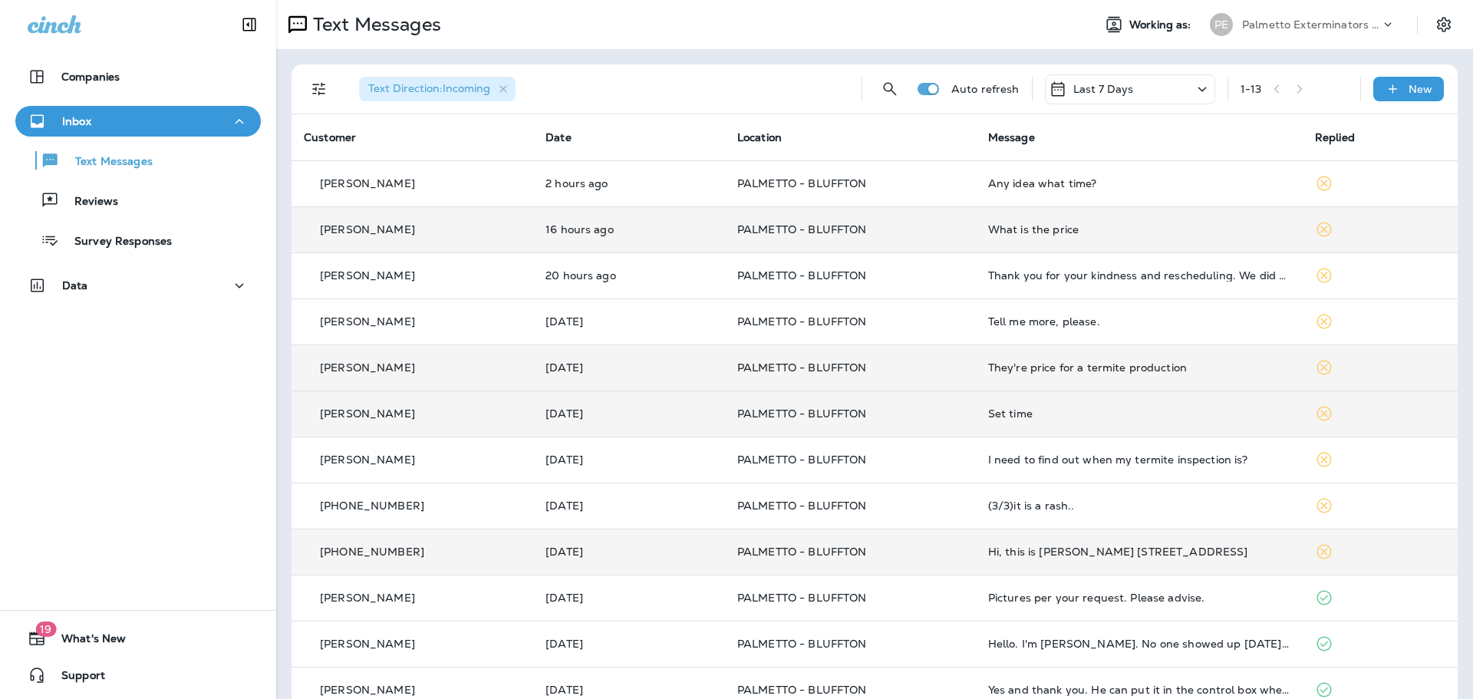
click at [938, 553] on p "PALMETTO - BLUFFTON" at bounding box center [850, 552] width 226 height 12
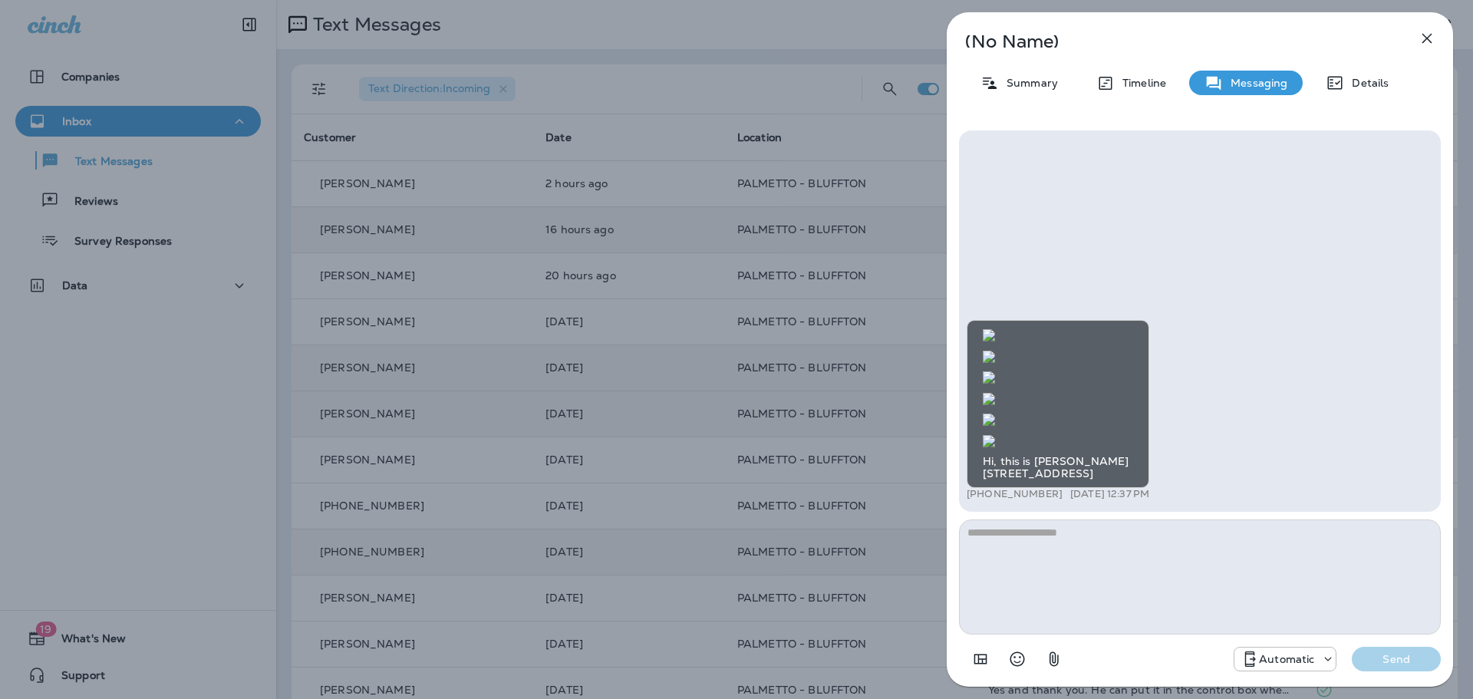
click at [828, 108] on div "(No Name) Summary Timeline Messaging Details Hi, this is [PERSON_NAME] [STREET_…" at bounding box center [736, 349] width 1473 height 699
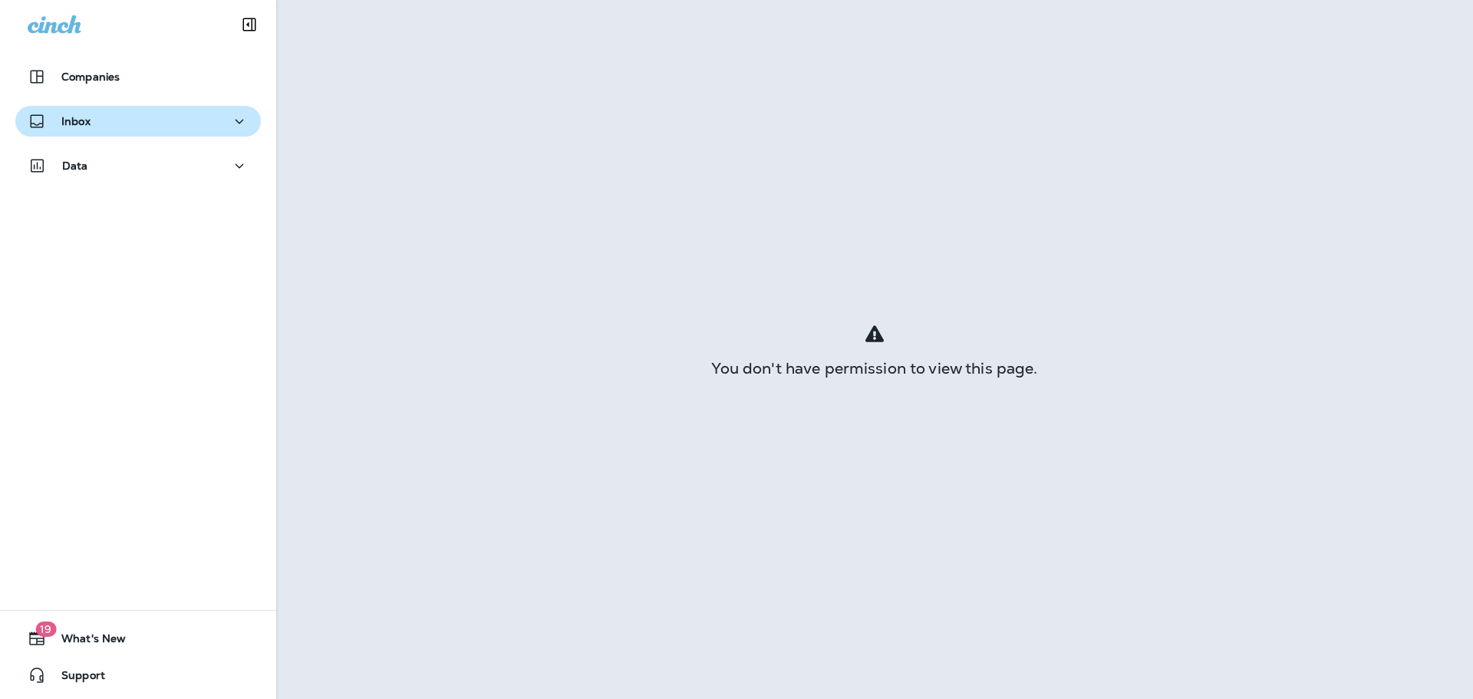
click at [124, 118] on div "Inbox" at bounding box center [138, 121] width 221 height 19
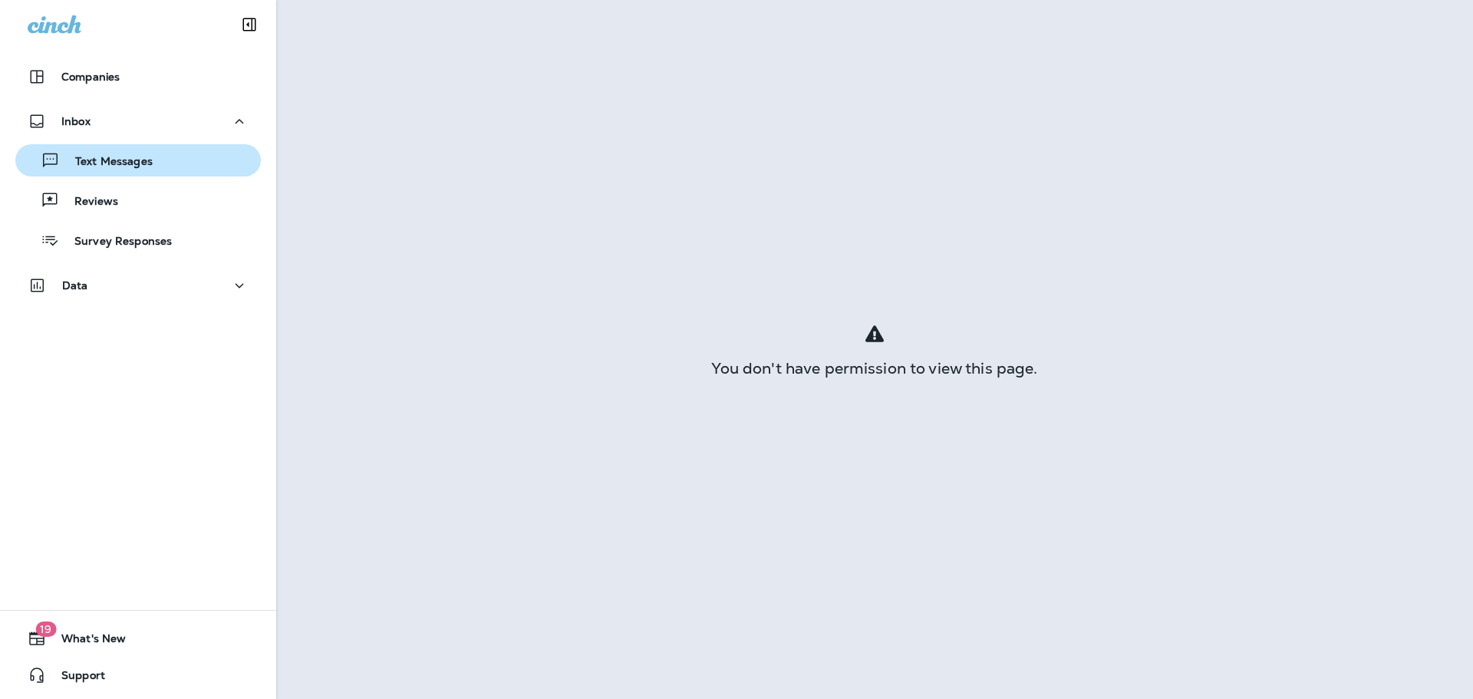
click at [181, 153] on div "Text Messages" at bounding box center [137, 160] width 233 height 23
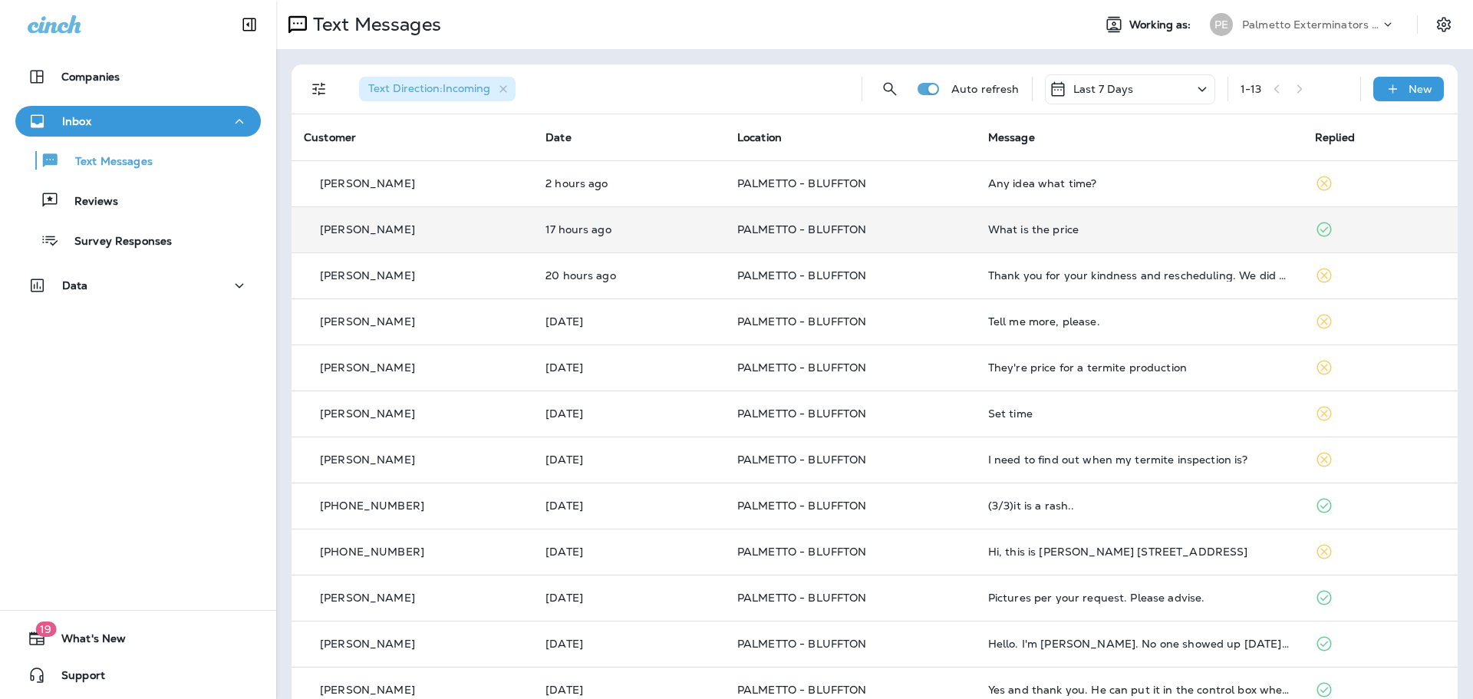
click at [533, 214] on td "17 hours ago" at bounding box center [629, 229] width 192 height 46
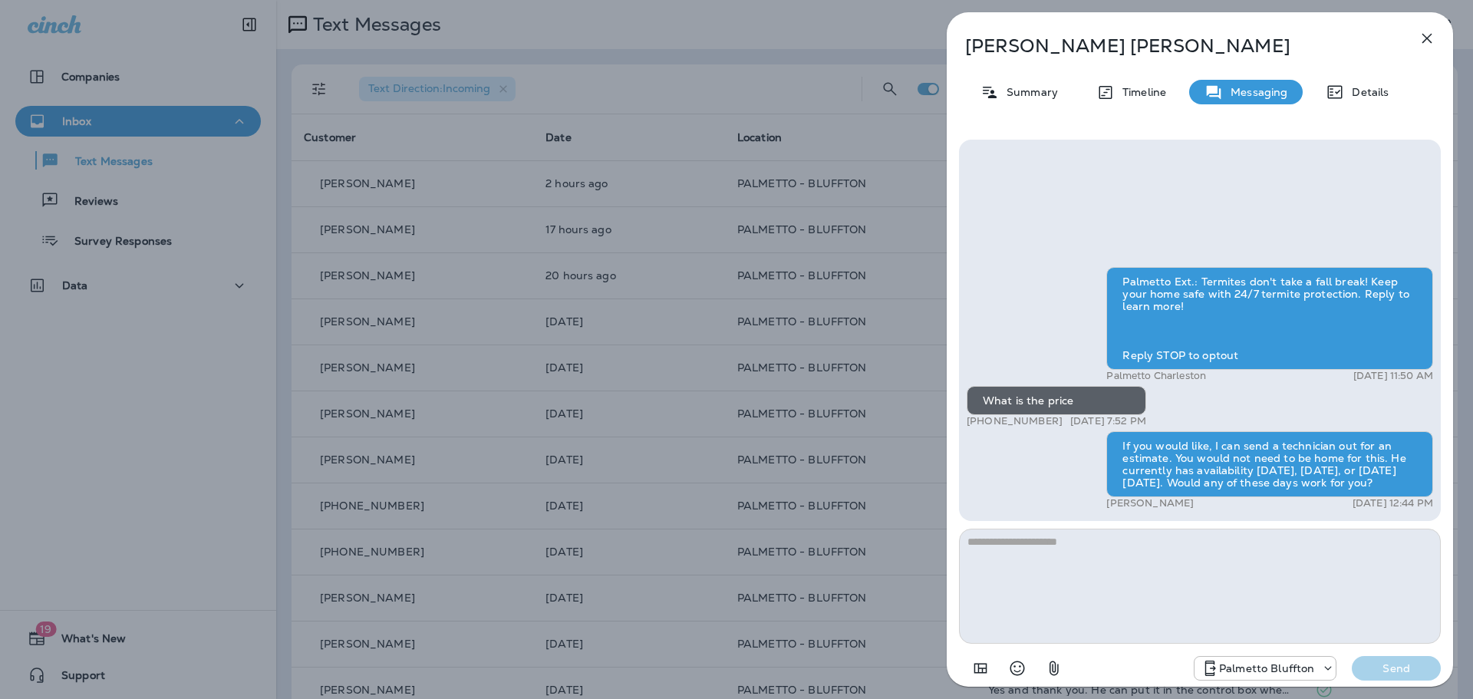
click at [134, 458] on div "[PERSON_NAME] Summary Timeline Messaging Details Palmetto Ext.: Termites don't …" at bounding box center [736, 349] width 1473 height 699
